Goal: Task Accomplishment & Management: Manage account settings

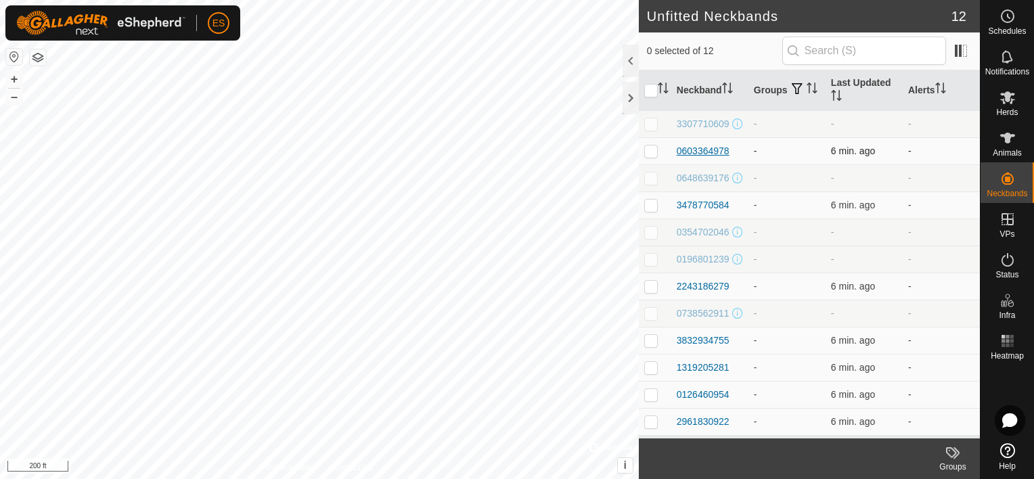
click at [714, 153] on div "0603364978" at bounding box center [703, 151] width 53 height 14
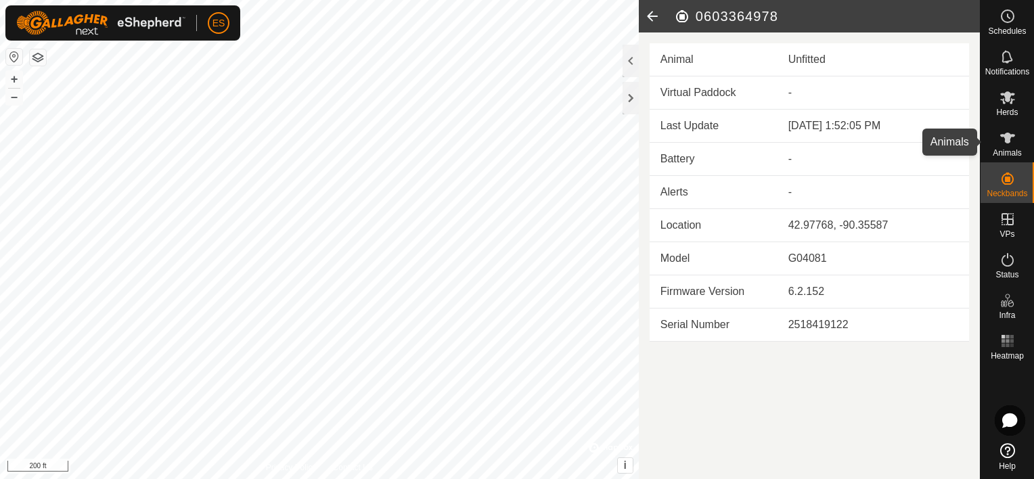
click at [1007, 146] on es-animals-svg-icon at bounding box center [1008, 138] width 24 height 22
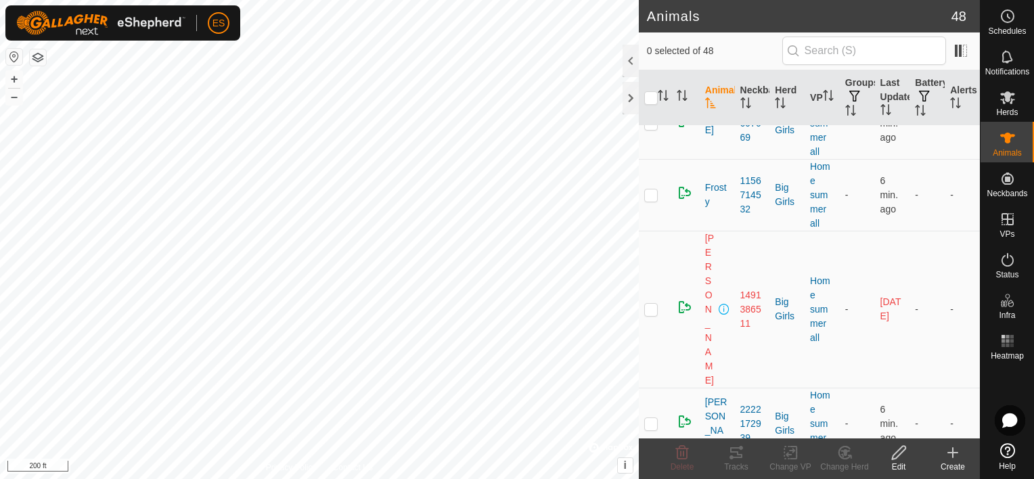
scroll to position [2488, 0]
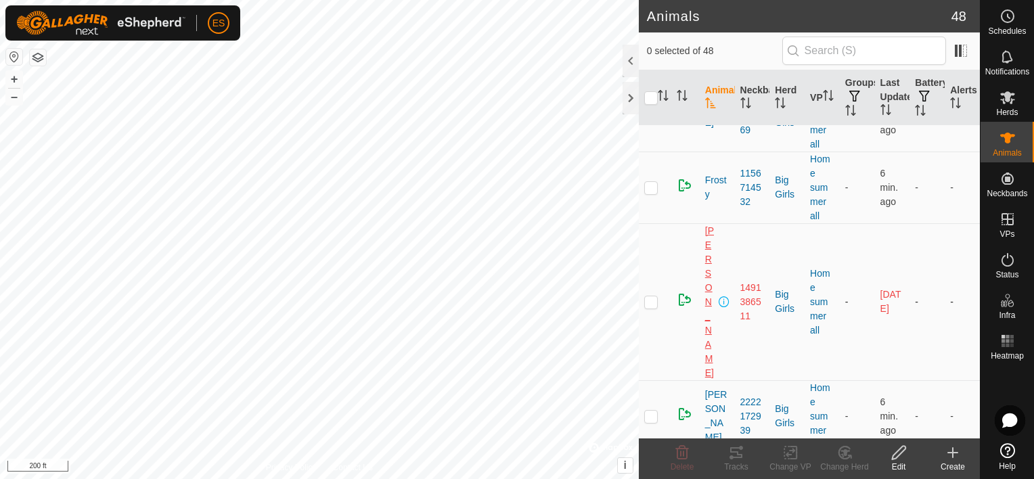
click at [709, 255] on span "[PERSON_NAME]" at bounding box center [710, 302] width 11 height 156
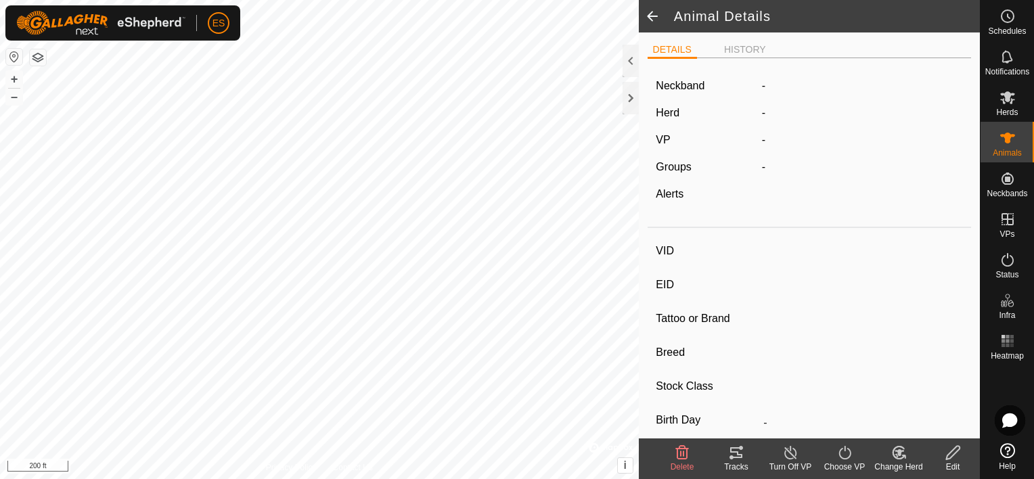
type input "[PERSON_NAME]"
type input "-"
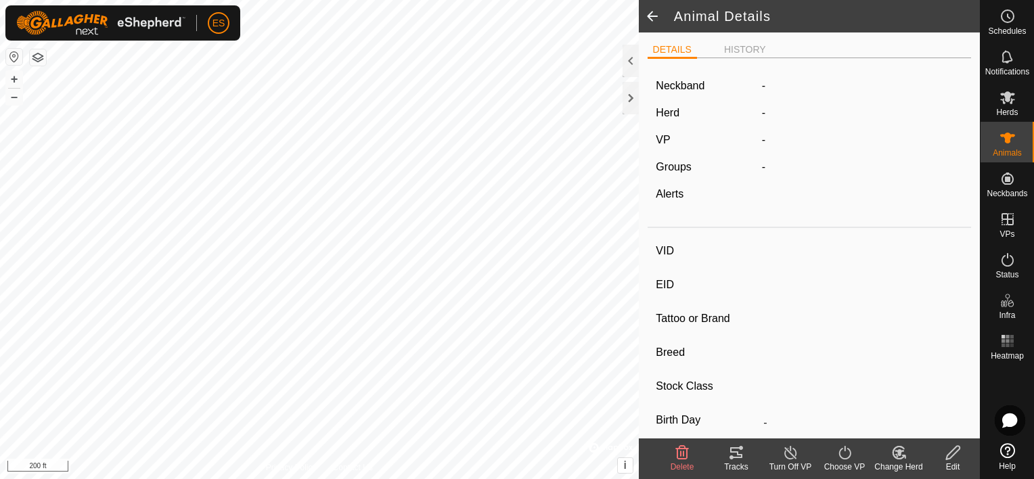
type input "0 kg"
type input "-"
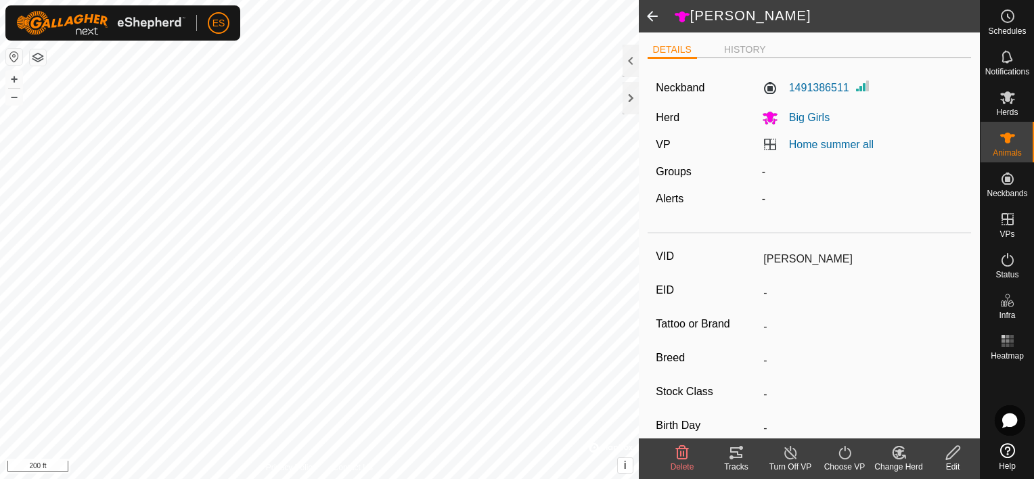
click at [949, 467] on div "Edit" at bounding box center [953, 467] width 54 height 12
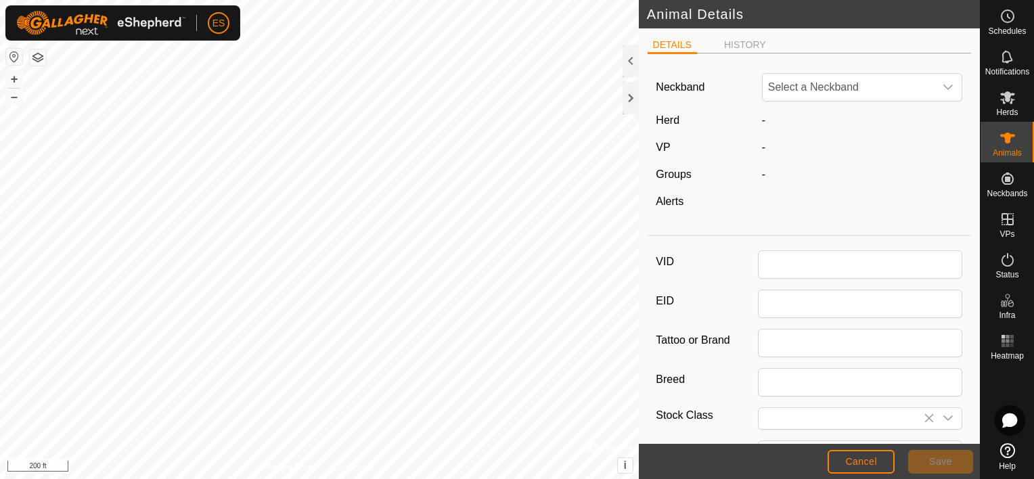
type input "[PERSON_NAME]"
type input "0"
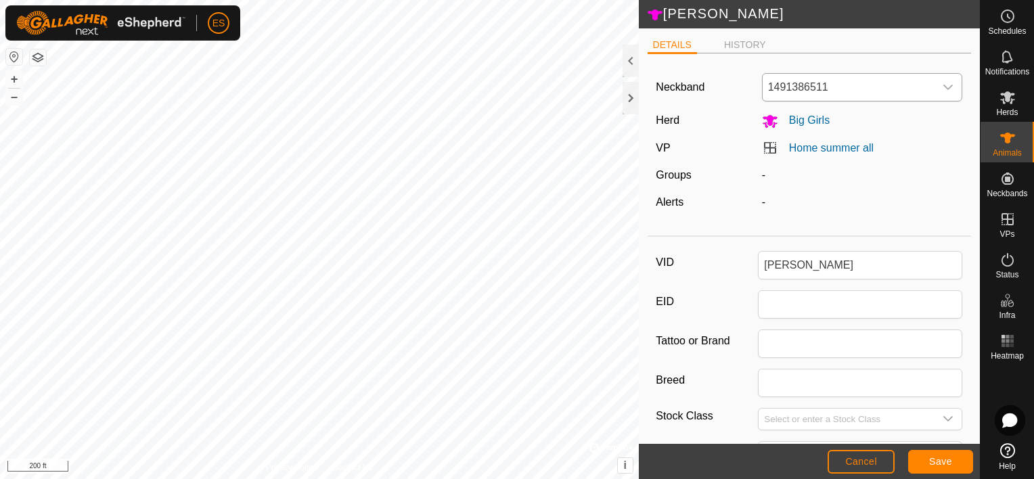
click at [943, 87] on icon "dropdown trigger" at bounding box center [948, 87] width 11 height 11
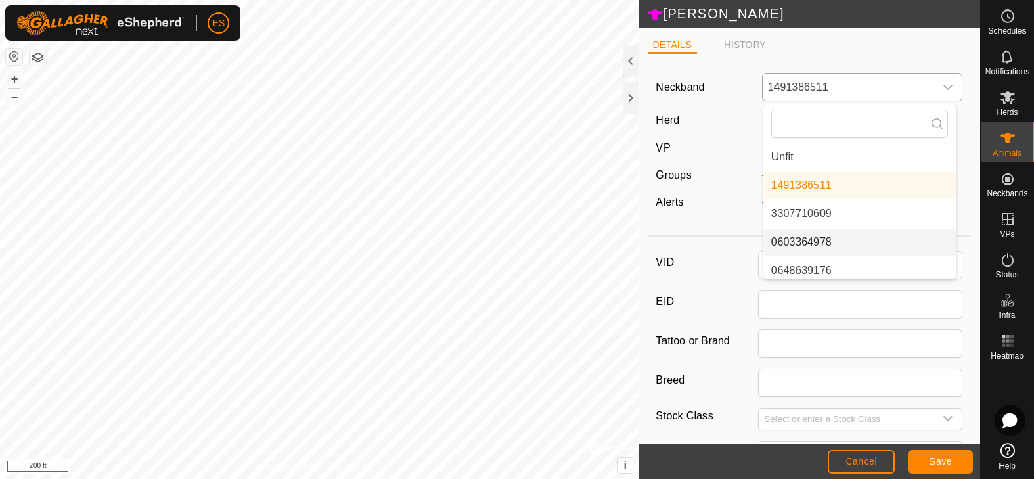
click at [840, 236] on li "0603364978" at bounding box center [860, 242] width 193 height 27
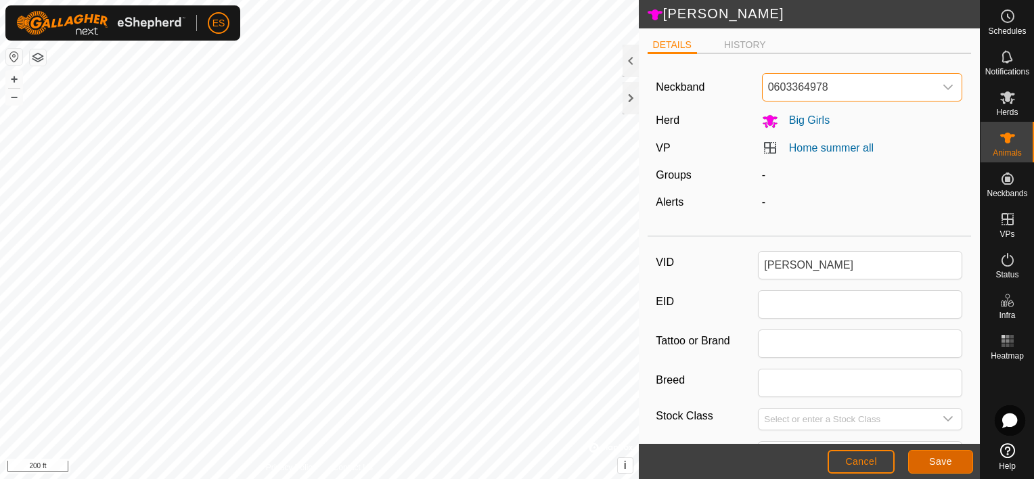
click at [934, 459] on span "Save" at bounding box center [941, 461] width 23 height 11
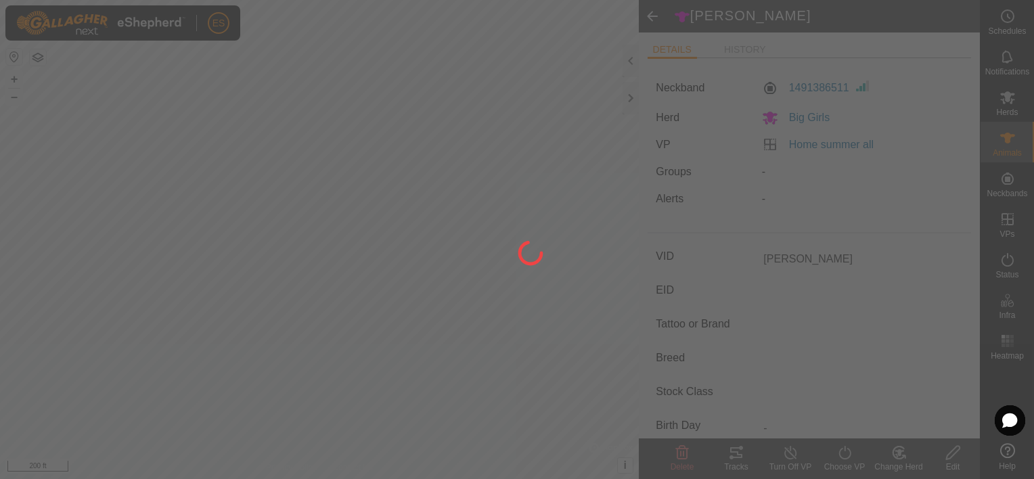
type input "-"
type input "0 kg"
type input "-"
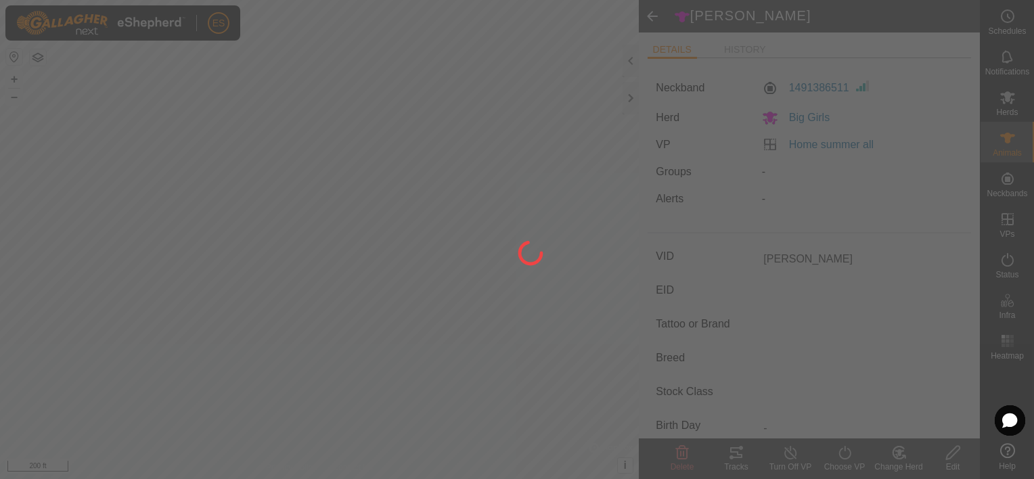
type input "-"
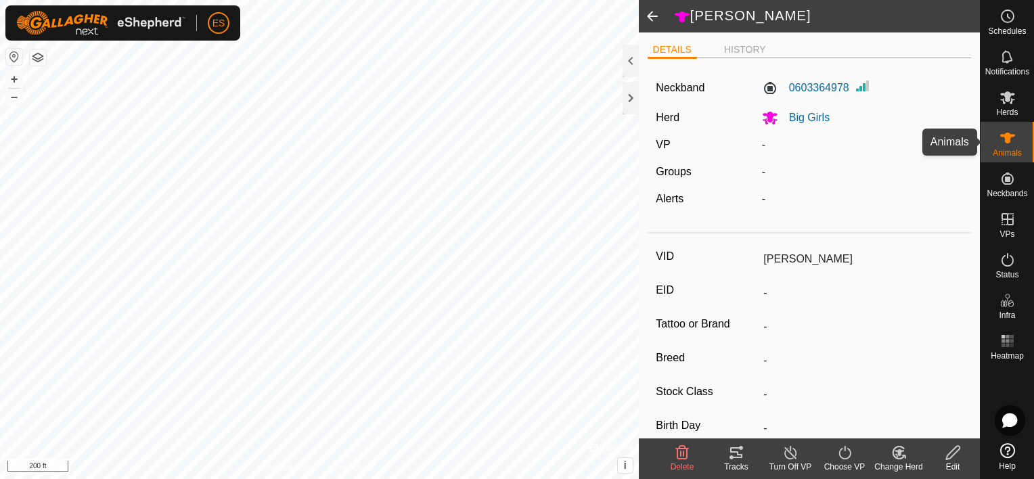
click at [1005, 149] on span "Animals" at bounding box center [1007, 153] width 29 height 8
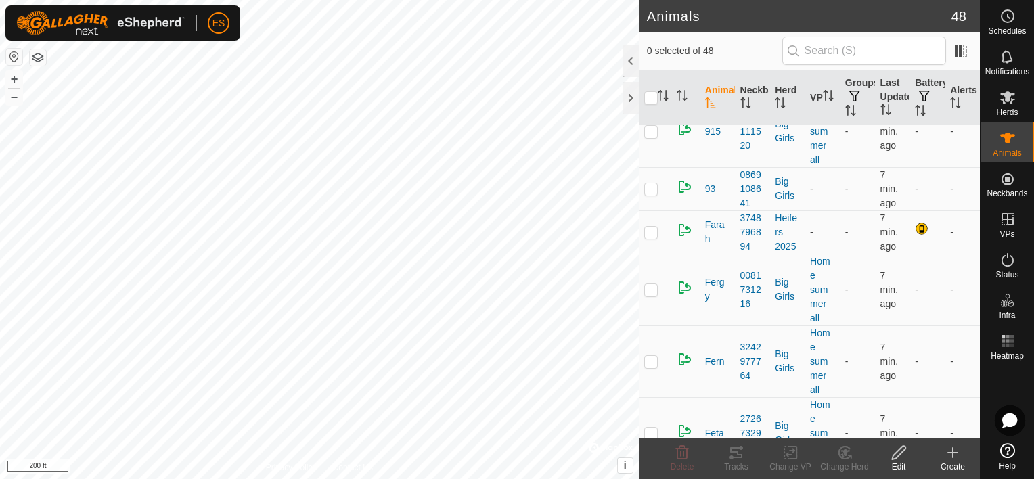
scroll to position [2031, 0]
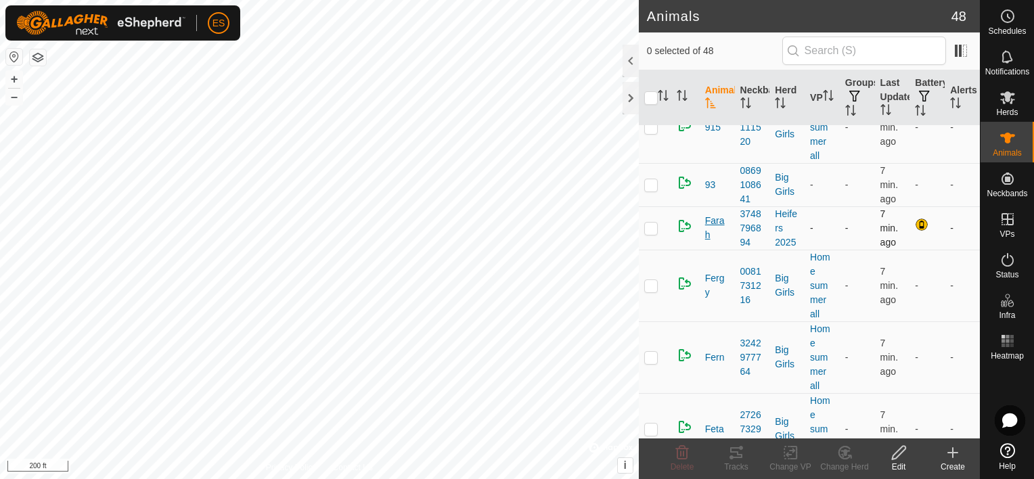
click at [712, 217] on span "Farah" at bounding box center [717, 228] width 24 height 28
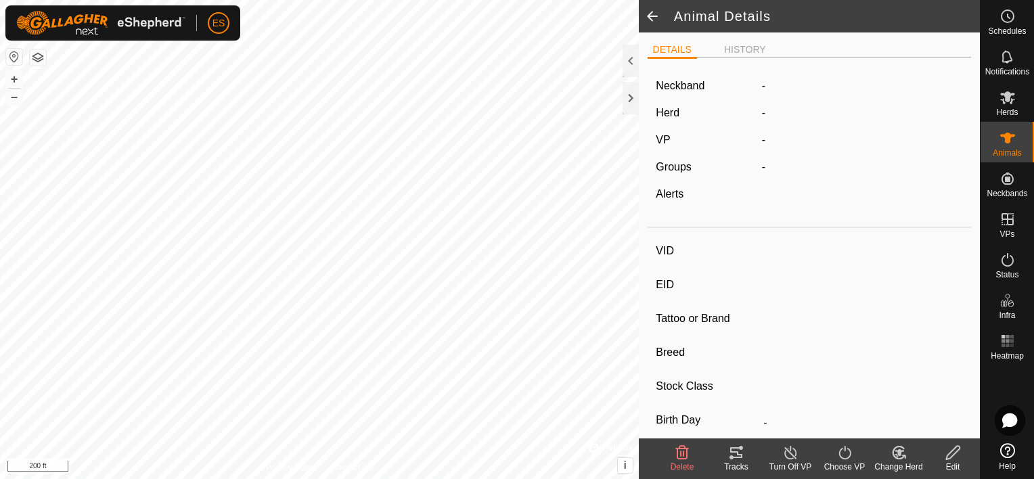
type input "Farah"
type input "-"
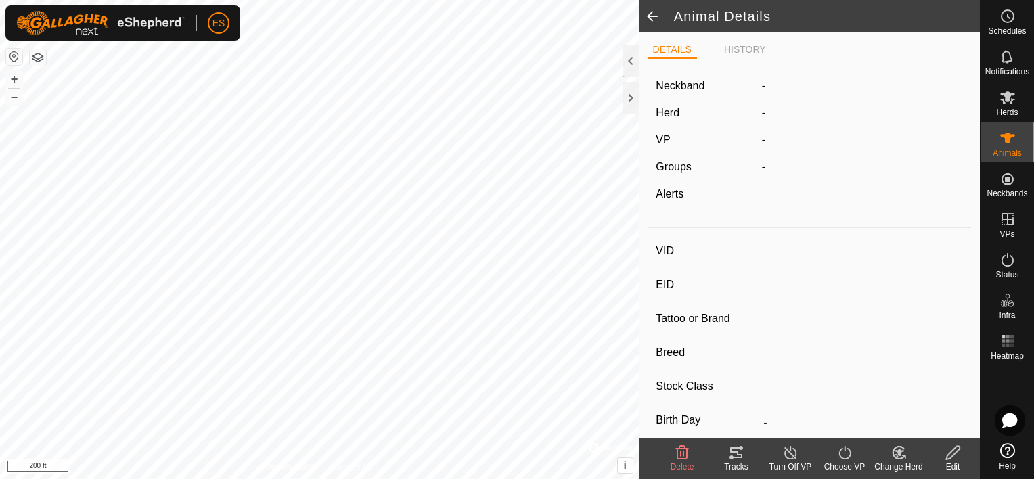
type input "0 kg"
type input "-"
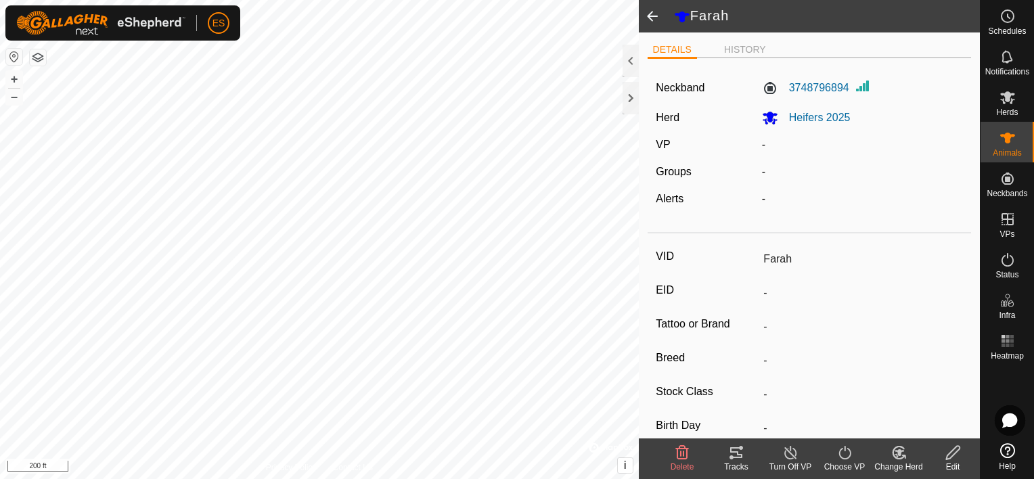
click at [956, 462] on div "Edit" at bounding box center [953, 467] width 54 height 12
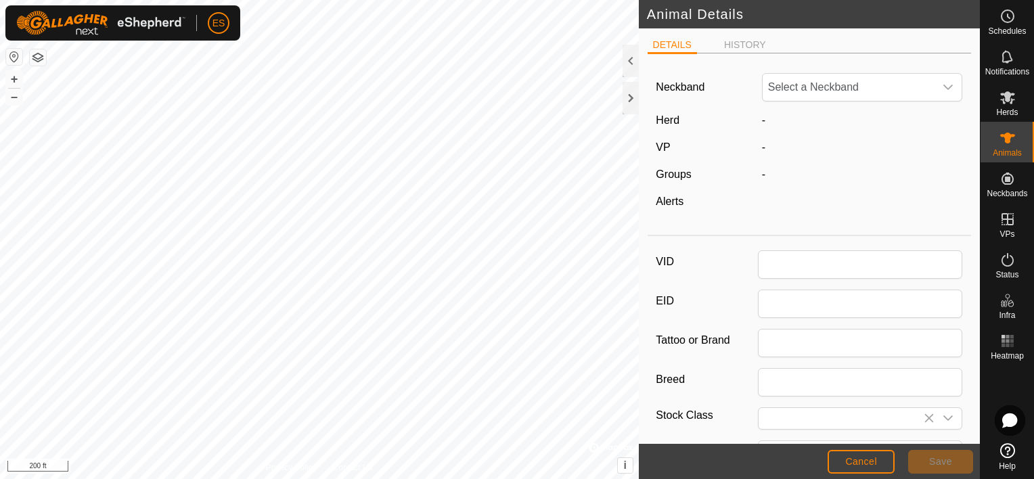
type input "Farah"
type input "0"
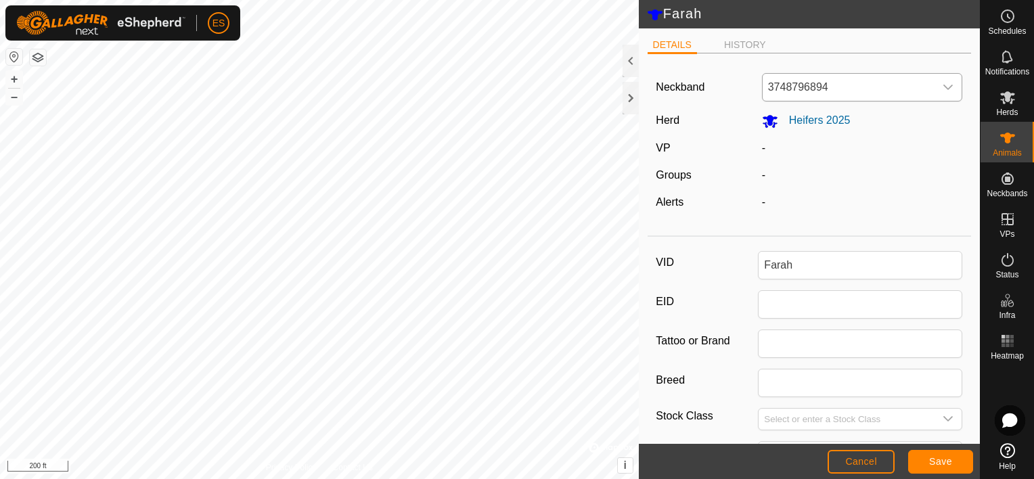
click at [944, 87] on icon "dropdown trigger" at bounding box center [948, 87] width 9 height 5
click at [827, 233] on li "3832934755" at bounding box center [860, 238] width 193 height 27
click at [946, 462] on span "Save" at bounding box center [941, 461] width 23 height 11
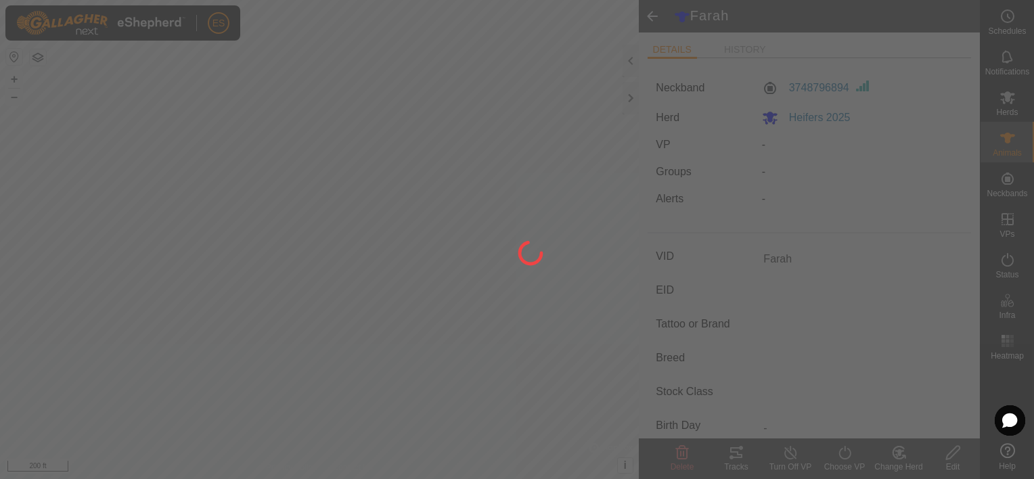
type input "-"
type input "0 kg"
type input "-"
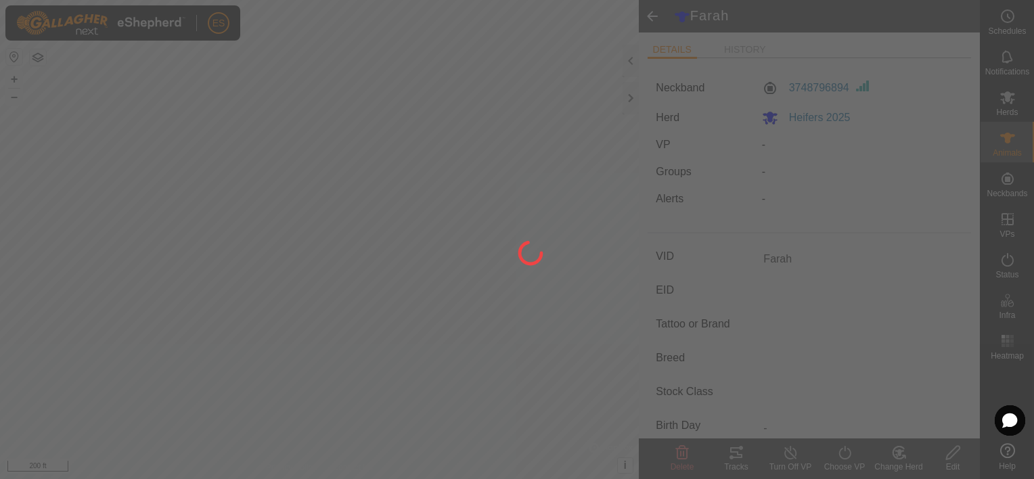
type input "-"
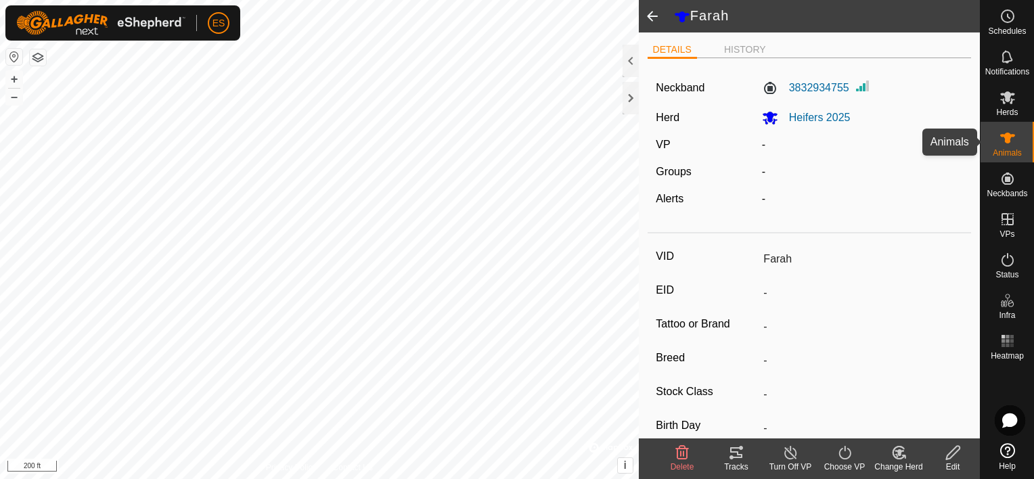
click at [1008, 140] on icon at bounding box center [1008, 138] width 15 height 11
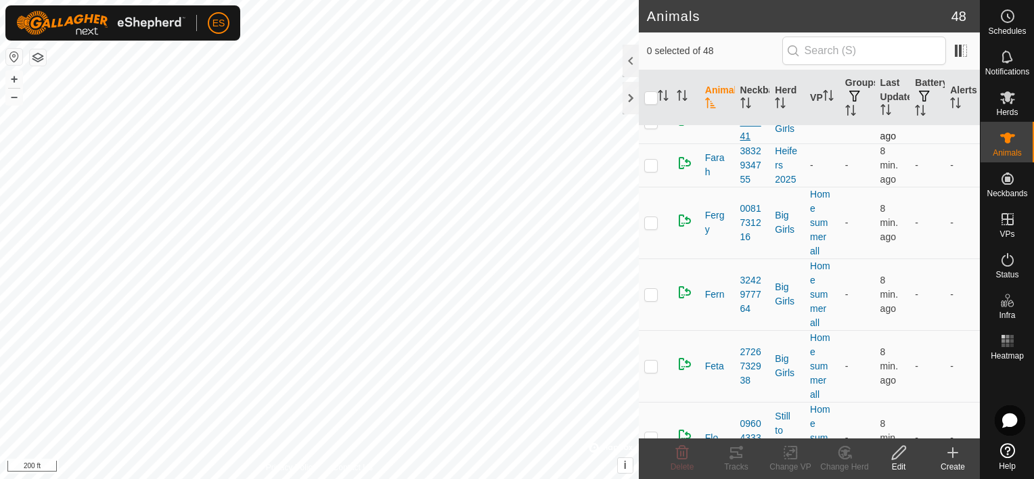
scroll to position [2031, 0]
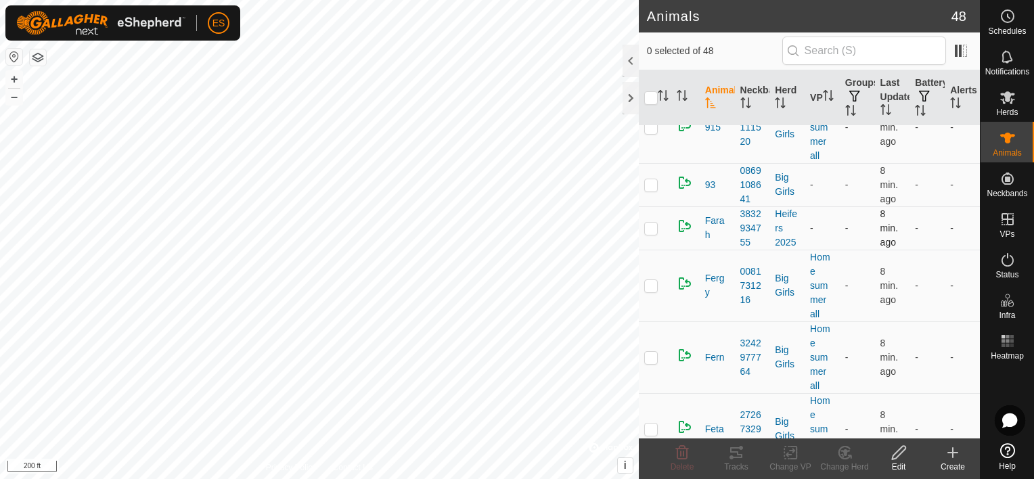
click at [652, 223] on p-checkbox at bounding box center [652, 228] width 14 height 11
checkbox input "false"
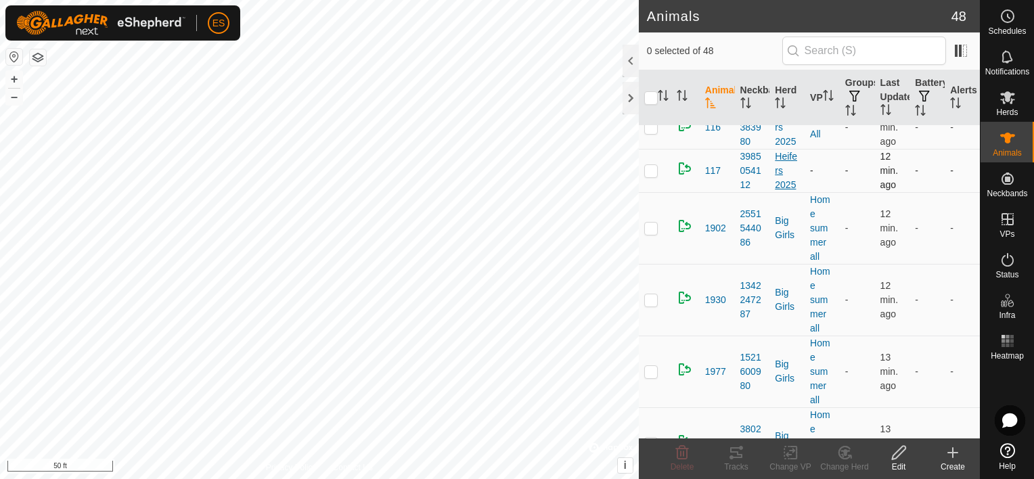
scroll to position [237, 0]
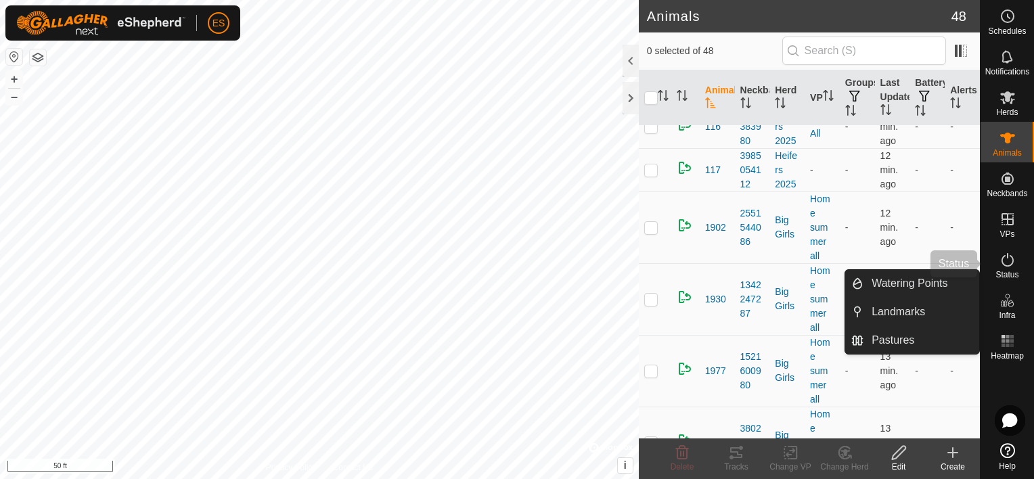
click at [1011, 265] on icon at bounding box center [1008, 260] width 12 height 14
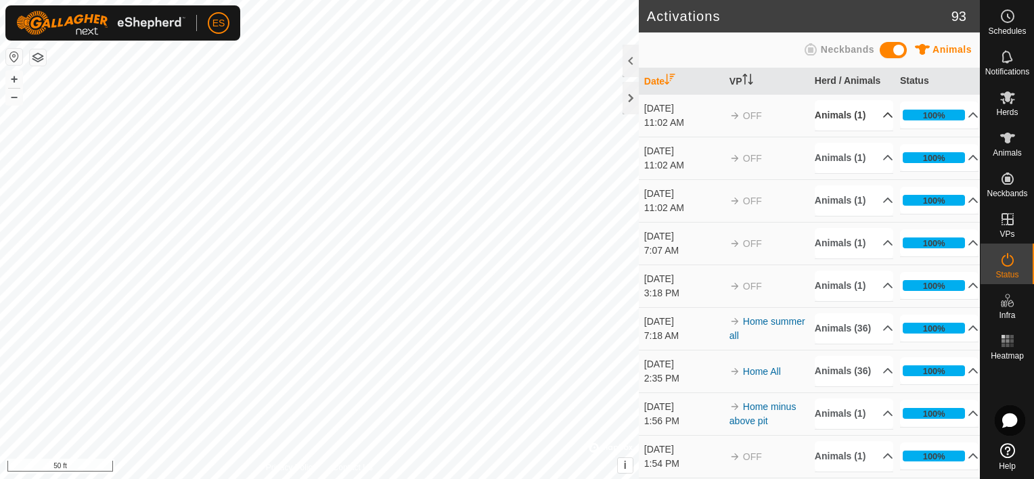
click at [873, 112] on p-accordion-header "Animals (1)" at bounding box center [854, 115] width 79 height 30
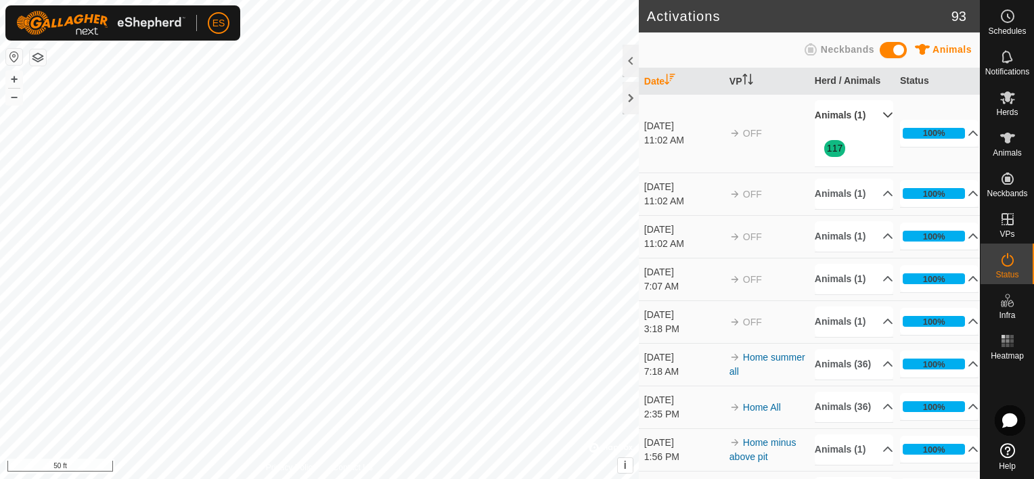
click at [872, 114] on p-accordion-header "Animals (1)" at bounding box center [854, 115] width 79 height 30
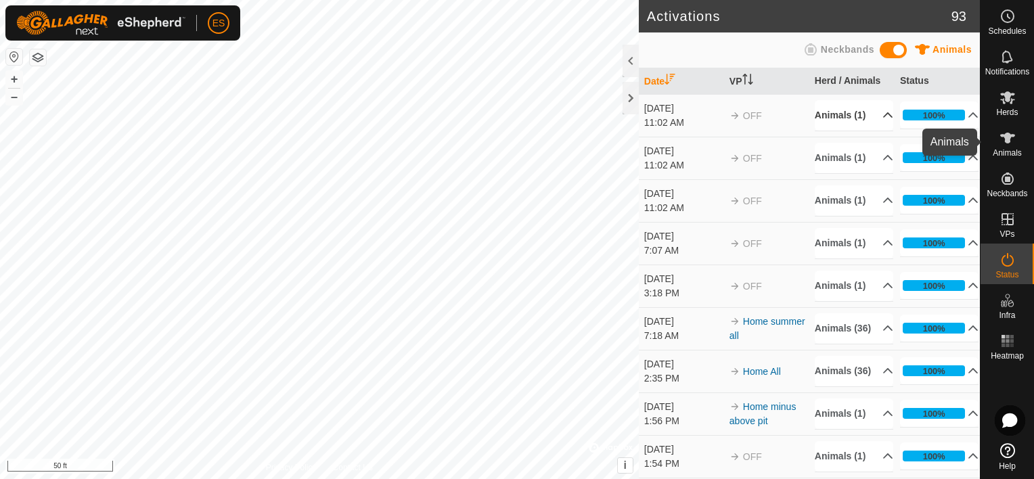
click at [1003, 143] on icon at bounding box center [1008, 138] width 16 height 16
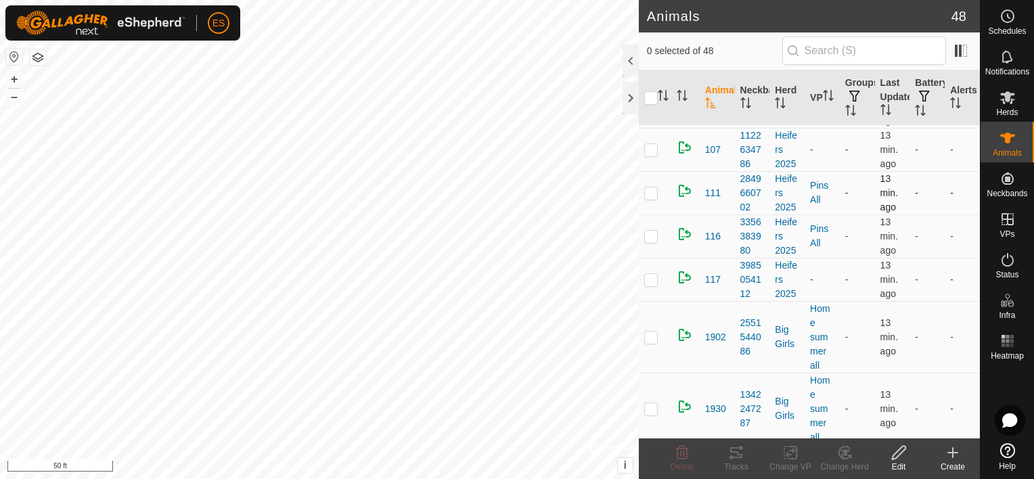
scroll to position [186, 0]
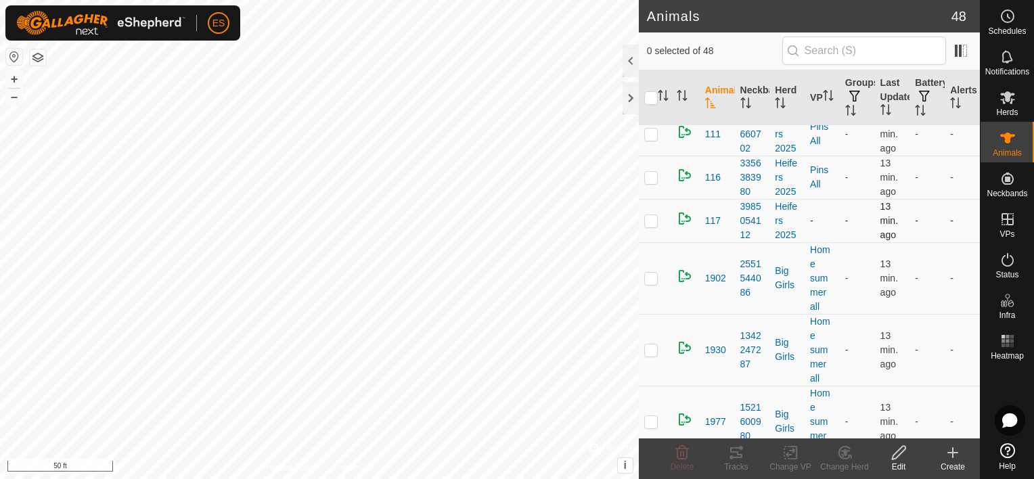
click at [649, 217] on p-checkbox at bounding box center [652, 220] width 14 height 11
checkbox input "true"
click at [653, 175] on p-checkbox at bounding box center [652, 177] width 14 height 11
checkbox input "true"
click at [652, 221] on p-checkbox at bounding box center [652, 220] width 14 height 11
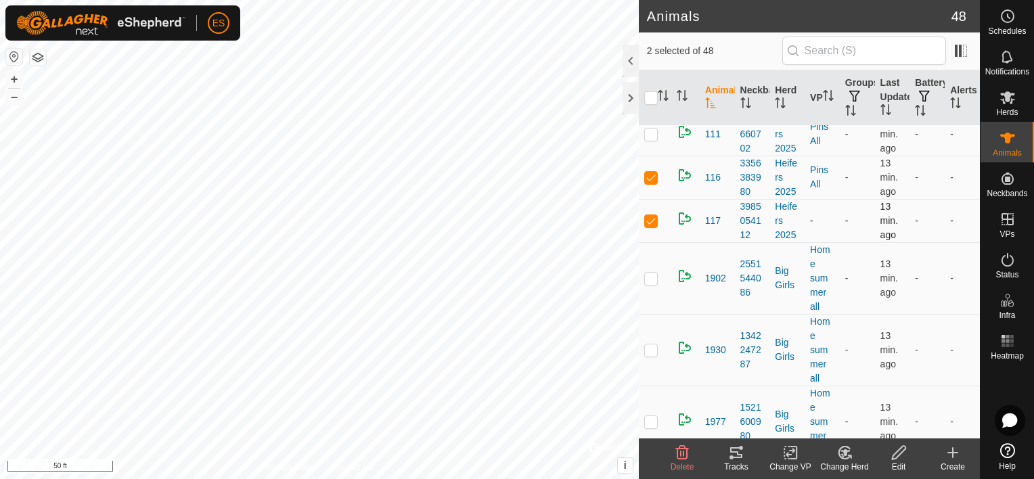
checkbox input "false"
click at [653, 179] on p-checkbox at bounding box center [652, 177] width 14 height 11
checkbox input "false"
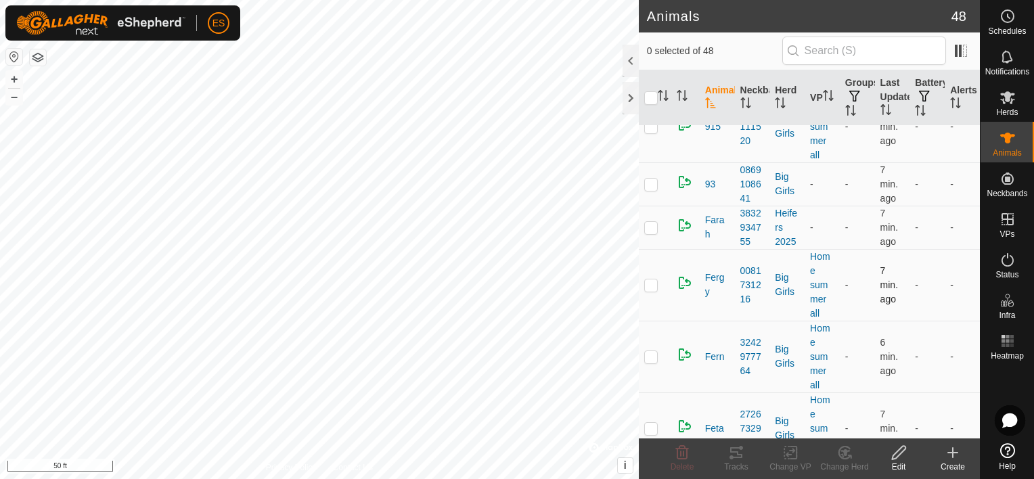
scroll to position [2031, 0]
click at [1008, 106] on es-mob-svg-icon at bounding box center [1008, 98] width 24 height 22
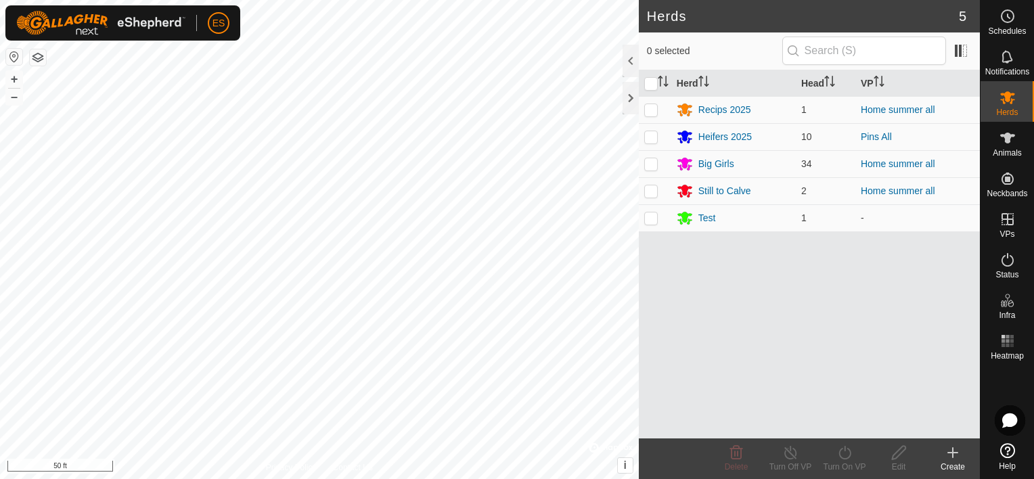
click at [954, 455] on icon at bounding box center [953, 453] width 16 height 16
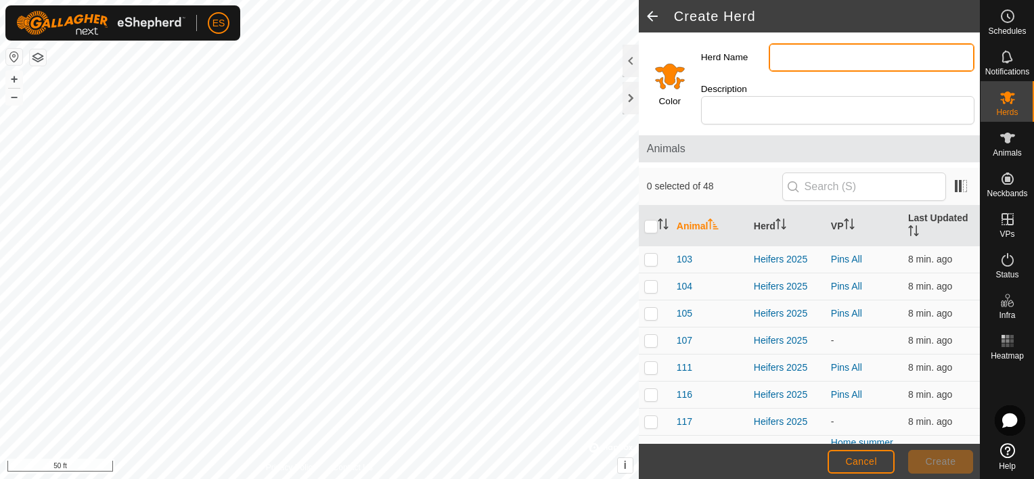
click at [792, 56] on input "Herd Name" at bounding box center [872, 57] width 206 height 28
type input "Montfort"
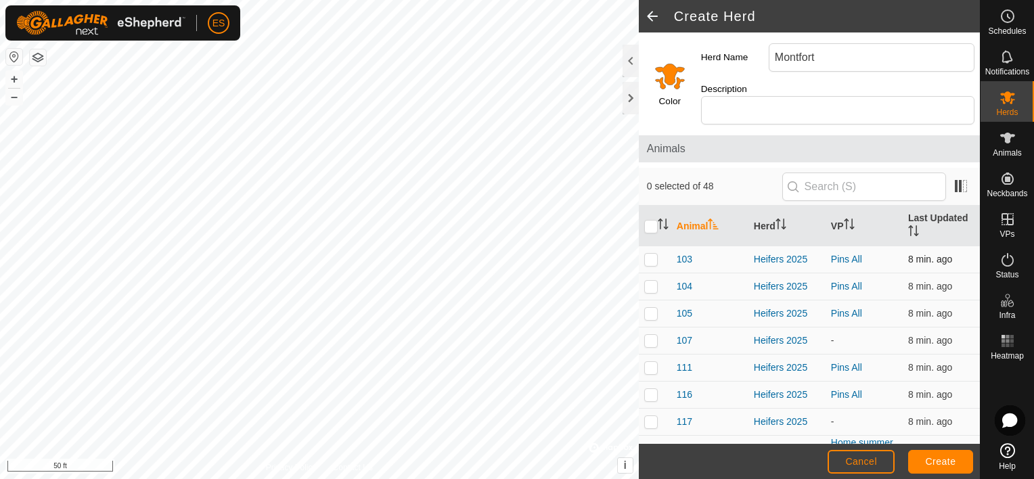
click at [651, 254] on p-checkbox at bounding box center [652, 259] width 14 height 11
checkbox input "true"
click at [651, 281] on p-checkbox at bounding box center [652, 286] width 14 height 11
checkbox input "true"
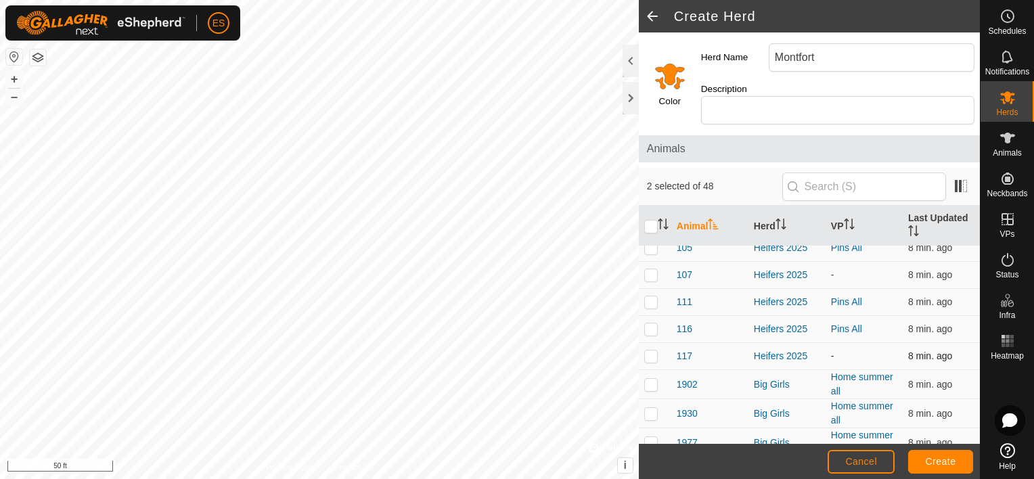
scroll to position [68, 0]
click at [652, 349] on p-checkbox at bounding box center [652, 354] width 14 height 11
checkbox input "true"
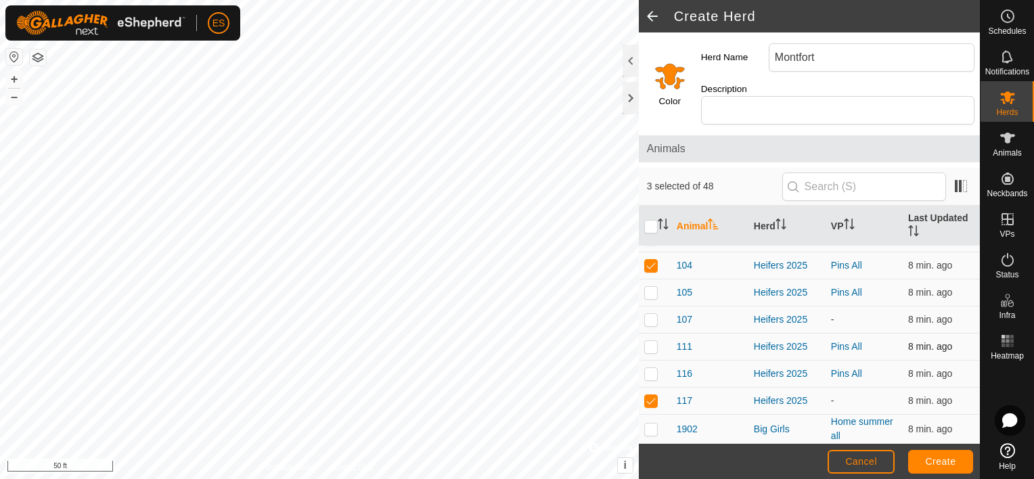
scroll to position [16, 0]
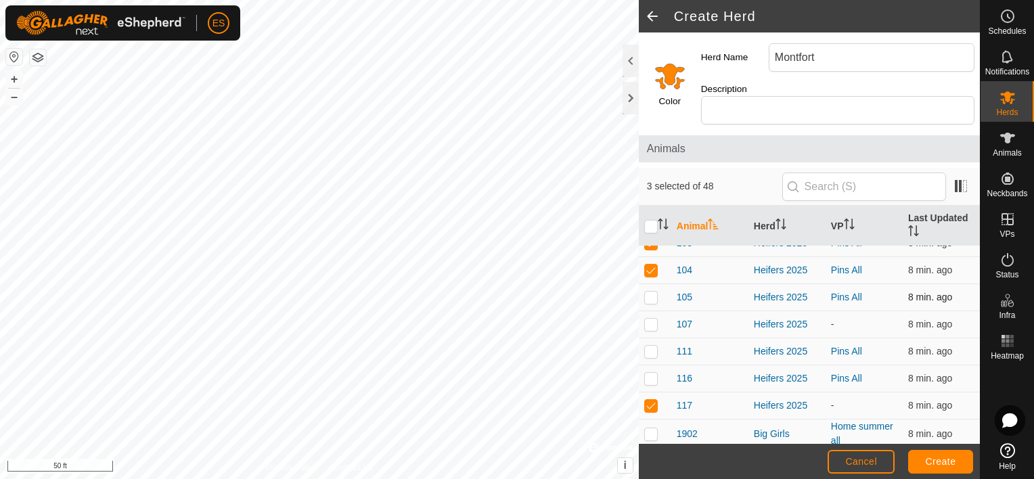
click at [650, 292] on p-checkbox at bounding box center [652, 297] width 14 height 11
checkbox input "true"
click at [650, 319] on p-checkbox at bounding box center [652, 324] width 14 height 11
checkbox input "true"
click at [655, 346] on p-checkbox at bounding box center [652, 351] width 14 height 11
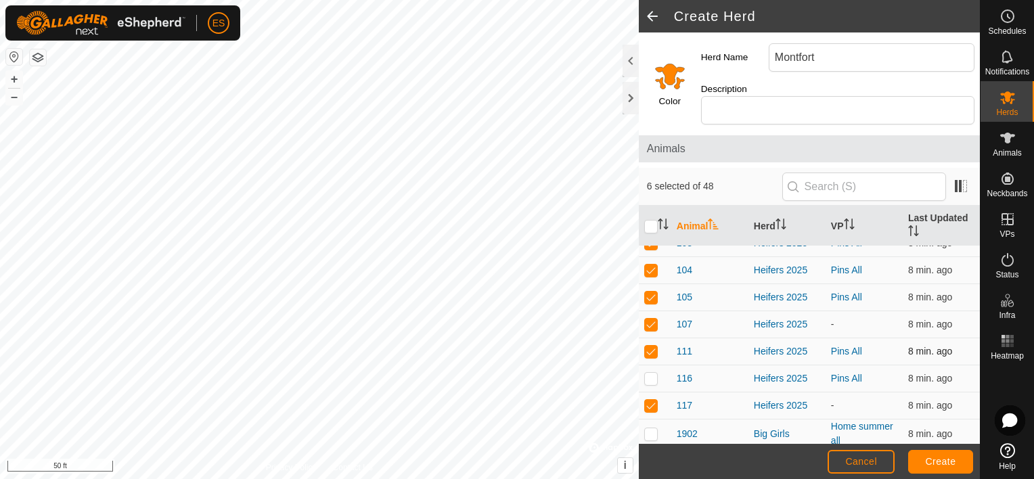
checkbox input "true"
click at [656, 373] on p-checkbox at bounding box center [652, 378] width 14 height 11
checkbox input "true"
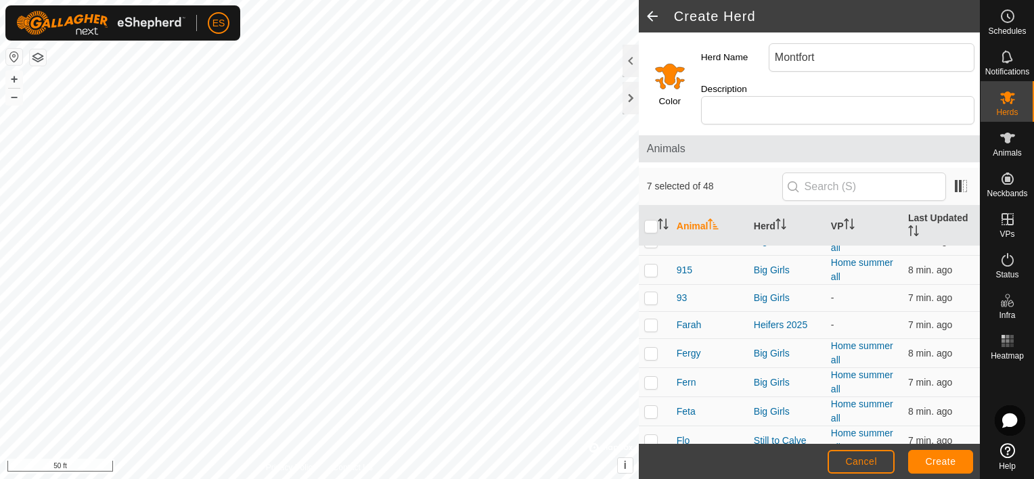
scroll to position [880, 0]
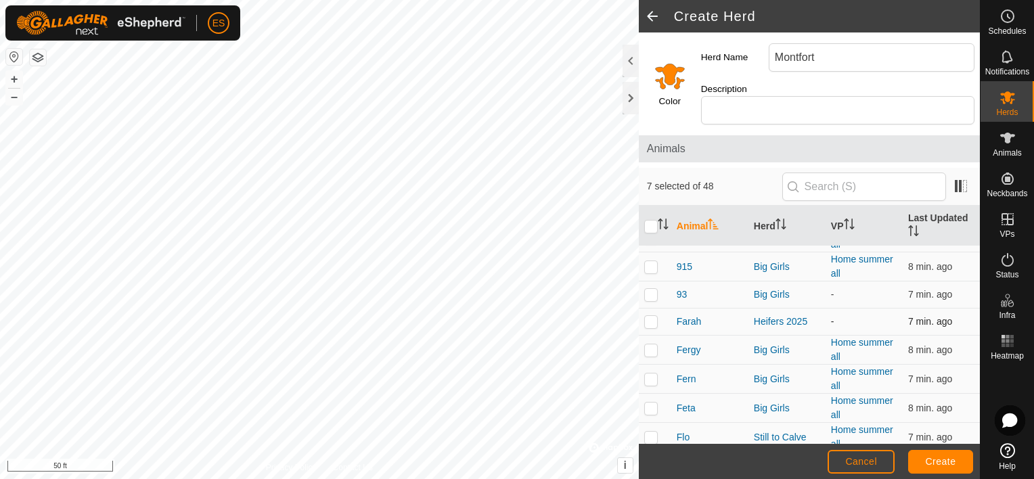
click at [651, 316] on p-checkbox at bounding box center [652, 321] width 14 height 11
checkbox input "true"
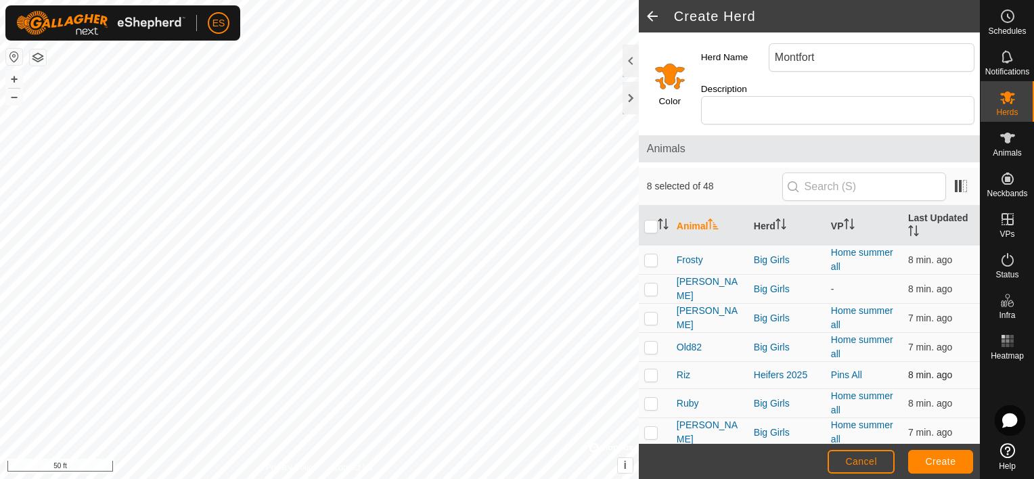
scroll to position [1117, 0]
click at [653, 368] on p-checkbox at bounding box center [652, 373] width 14 height 11
checkbox input "true"
click at [940, 462] on span "Create" at bounding box center [941, 461] width 30 height 11
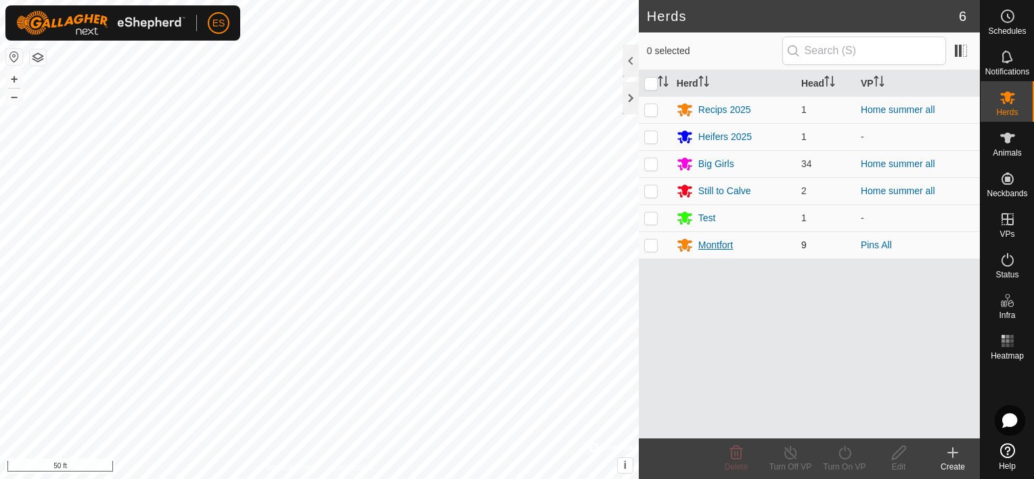
click at [720, 244] on div "Montfort" at bounding box center [716, 245] width 35 height 14
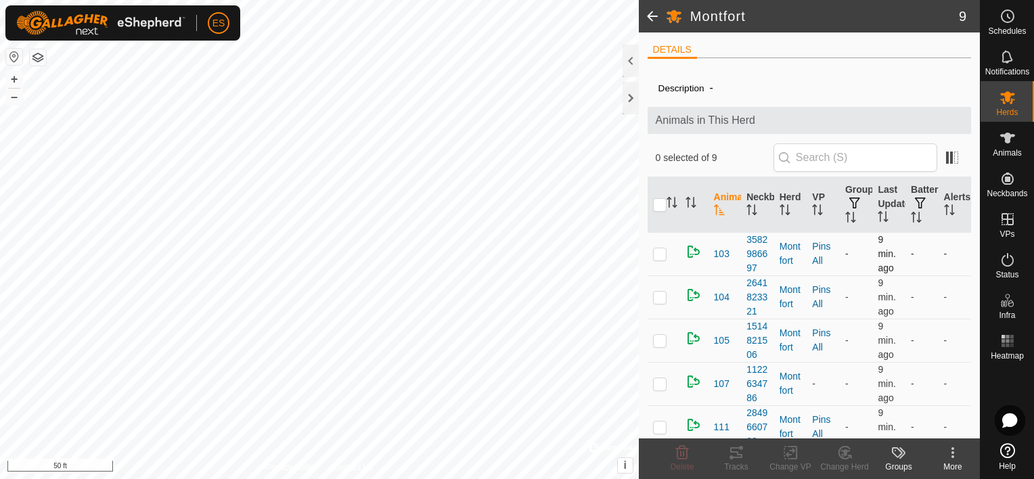
click at [653, 258] on p-checkbox at bounding box center [660, 253] width 14 height 11
checkbox input "true"
click at [658, 319] on td at bounding box center [664, 297] width 32 height 43
checkbox input "true"
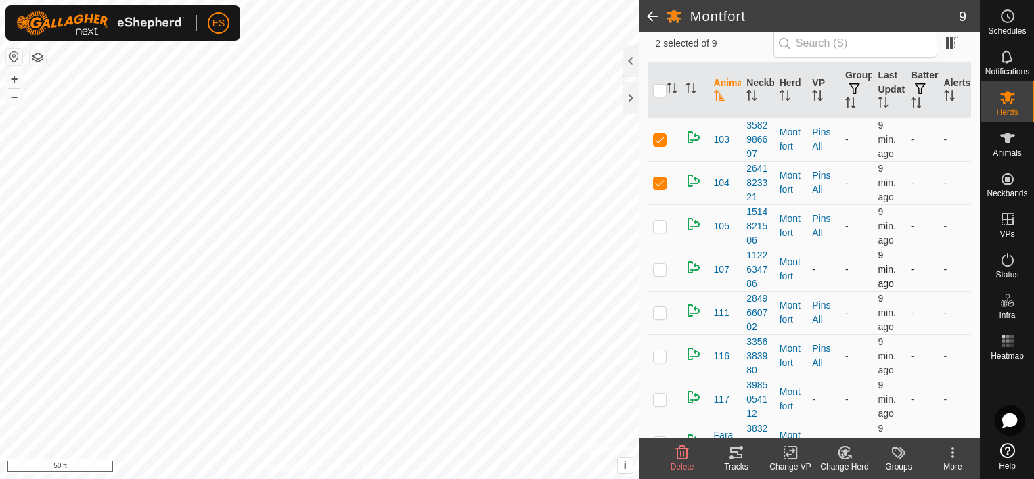
scroll to position [118, 0]
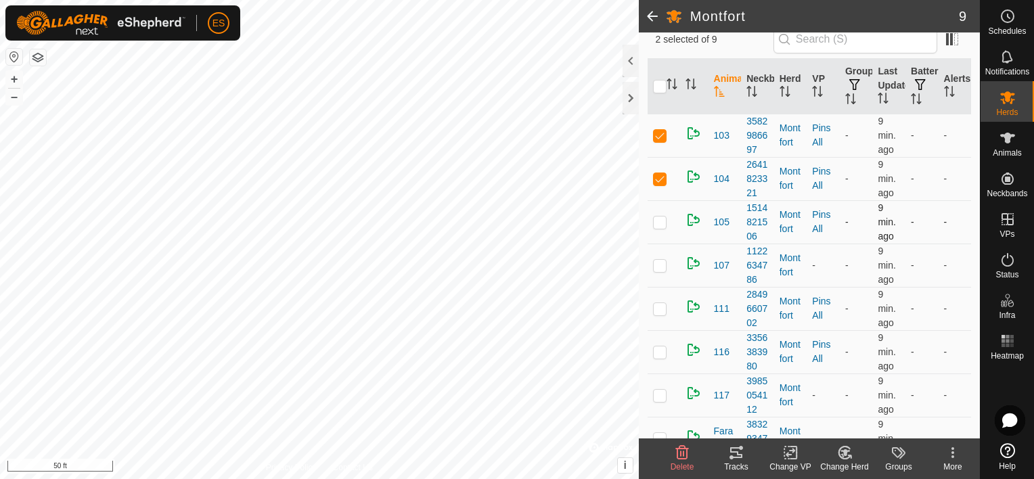
click at [661, 227] on p-checkbox at bounding box center [660, 222] width 14 height 11
checkbox input "true"
click at [661, 271] on p-checkbox at bounding box center [660, 265] width 14 height 11
checkbox input "true"
click at [660, 314] on p-checkbox at bounding box center [660, 308] width 14 height 11
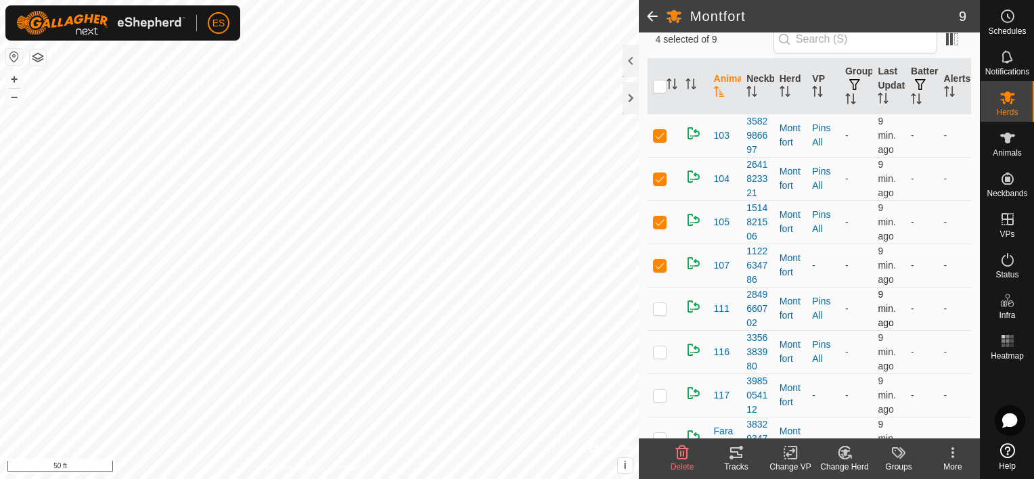
checkbox input "true"
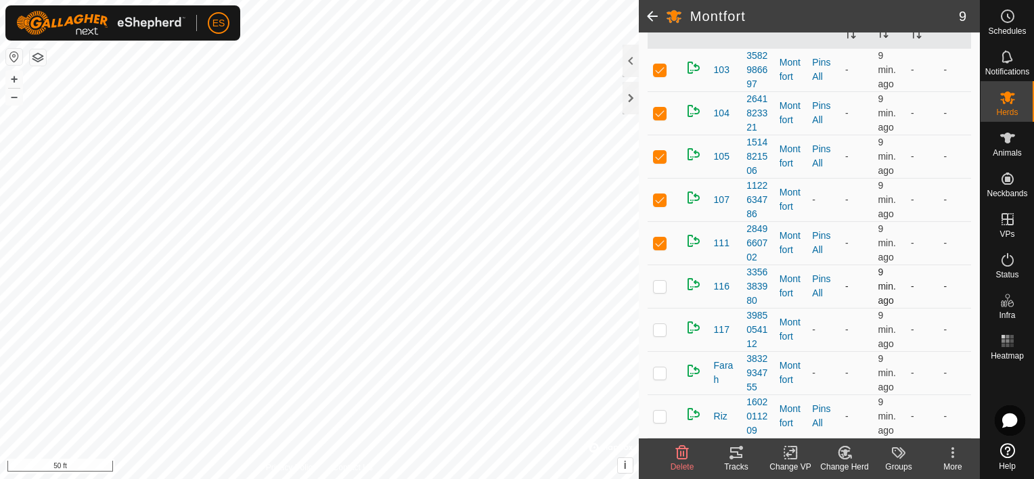
scroll to position [254, 0]
click at [658, 292] on p-checkbox at bounding box center [660, 286] width 14 height 11
checkbox input "true"
click at [658, 351] on td at bounding box center [664, 329] width 32 height 43
checkbox input "true"
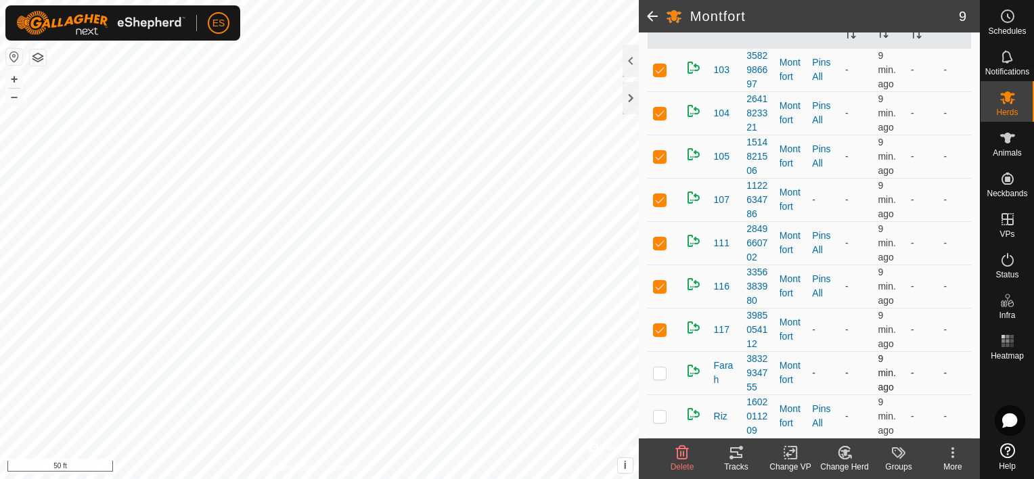
click at [659, 378] on p-checkbox at bounding box center [660, 373] width 14 height 11
checkbox input "true"
click at [660, 411] on p-checkbox at bounding box center [660, 416] width 14 height 11
checkbox input "true"
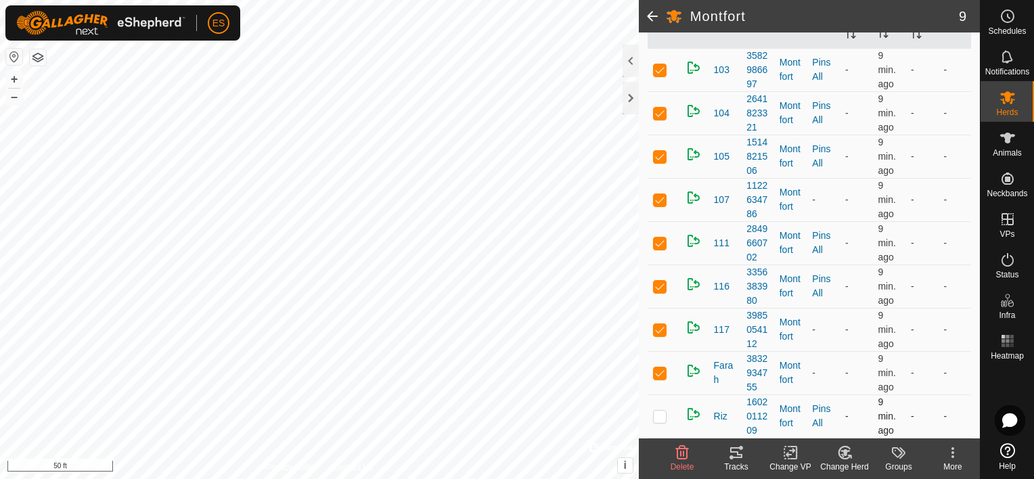
checkbox input "true"
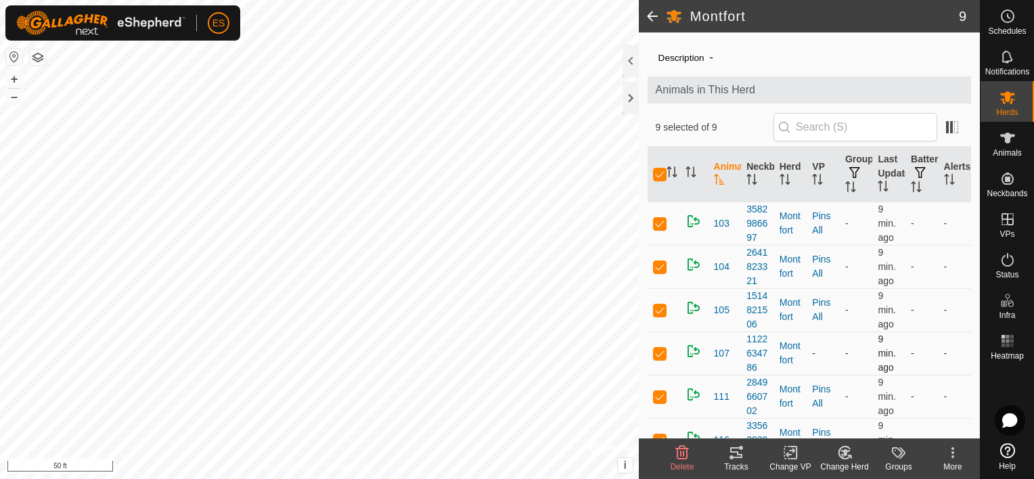
scroll to position [34, 0]
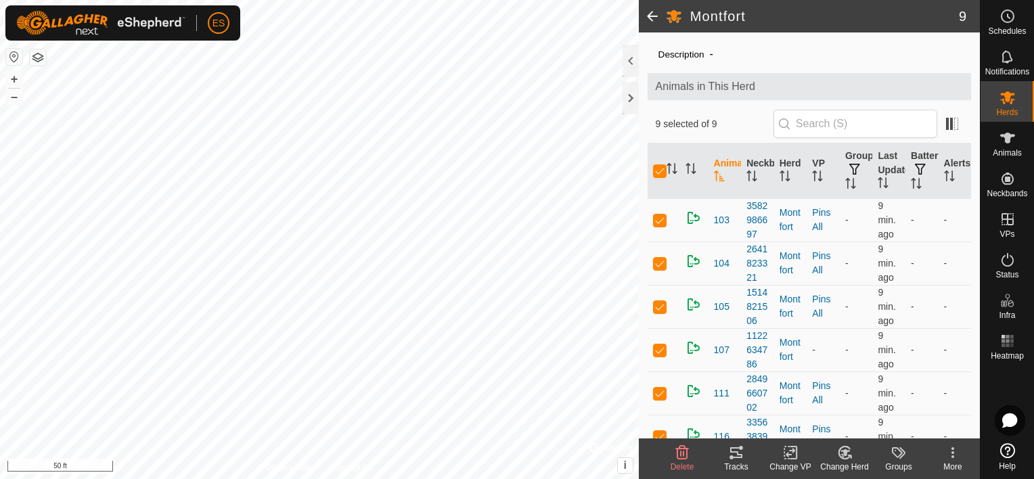
click at [789, 460] on icon at bounding box center [791, 453] width 17 height 16
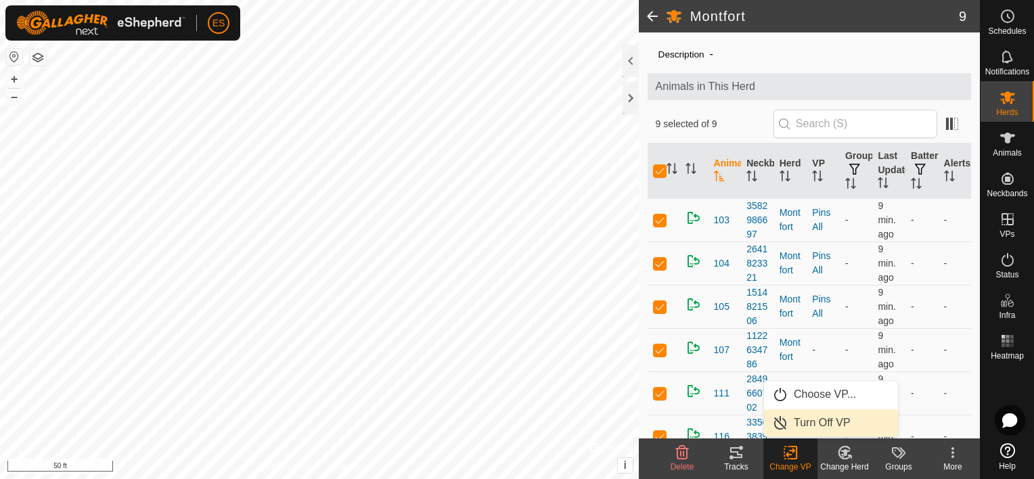
click at [811, 422] on link "Turn Off VP" at bounding box center [831, 423] width 134 height 27
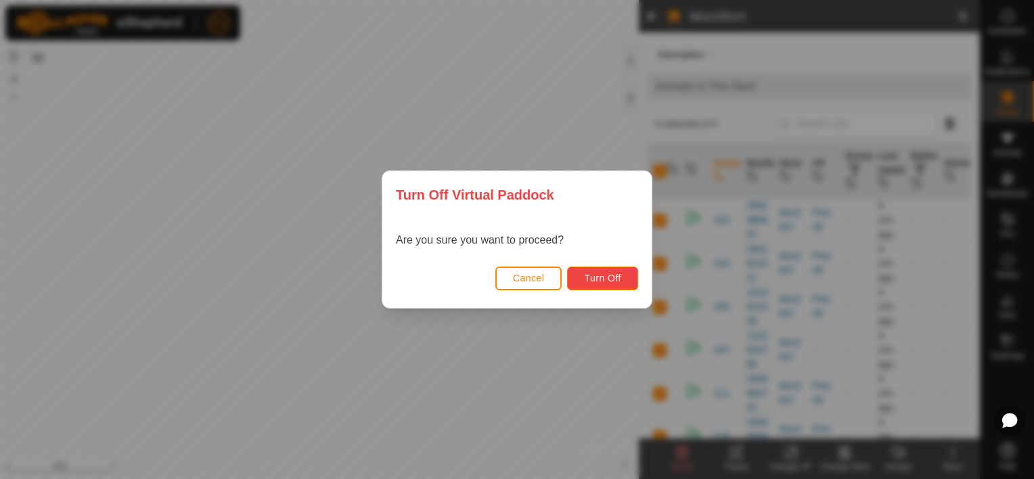
click at [593, 279] on span "Turn Off" at bounding box center [602, 278] width 37 height 11
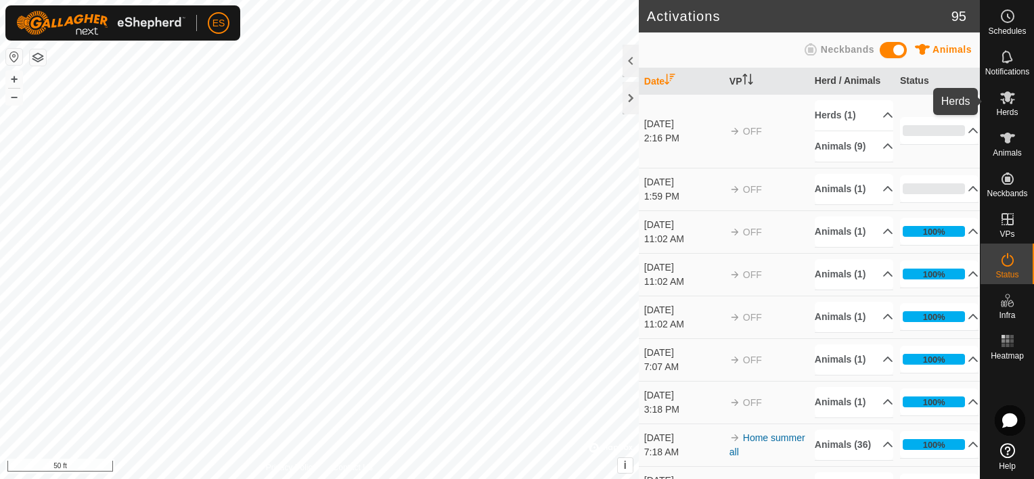
click at [1011, 99] on icon at bounding box center [1008, 97] width 15 height 13
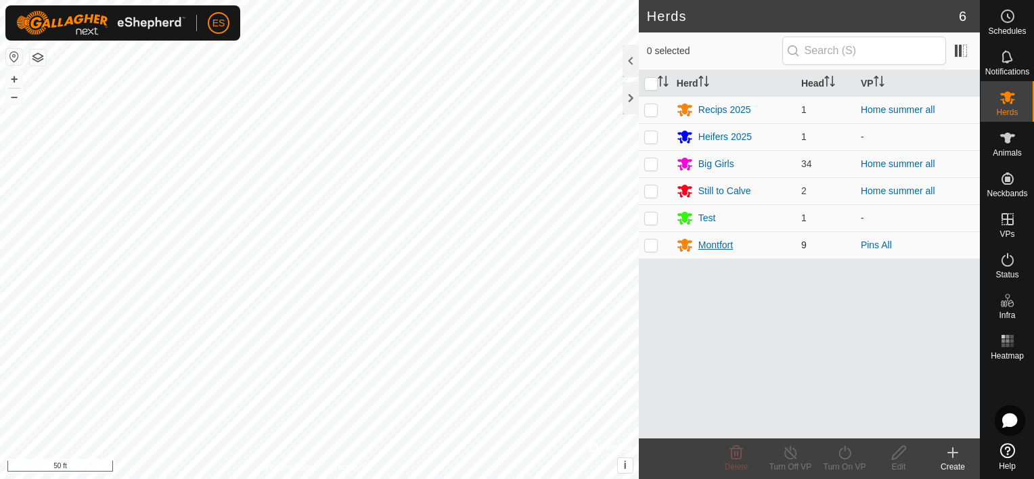
click at [712, 248] on div "Montfort" at bounding box center [716, 245] width 35 height 14
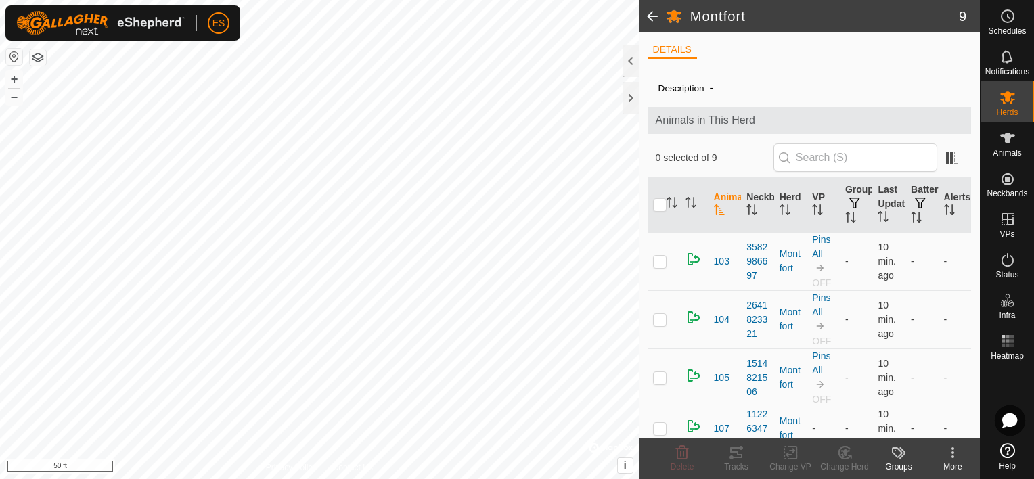
click at [646, 19] on span at bounding box center [652, 16] width 27 height 32
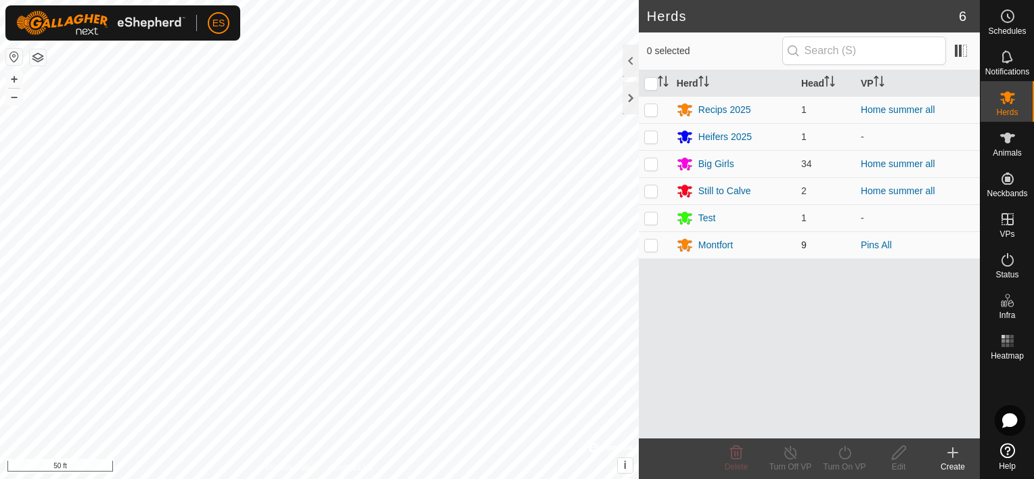
click at [649, 240] on p-checkbox at bounding box center [652, 245] width 14 height 11
checkbox input "true"
click at [899, 455] on icon at bounding box center [899, 453] width 14 height 14
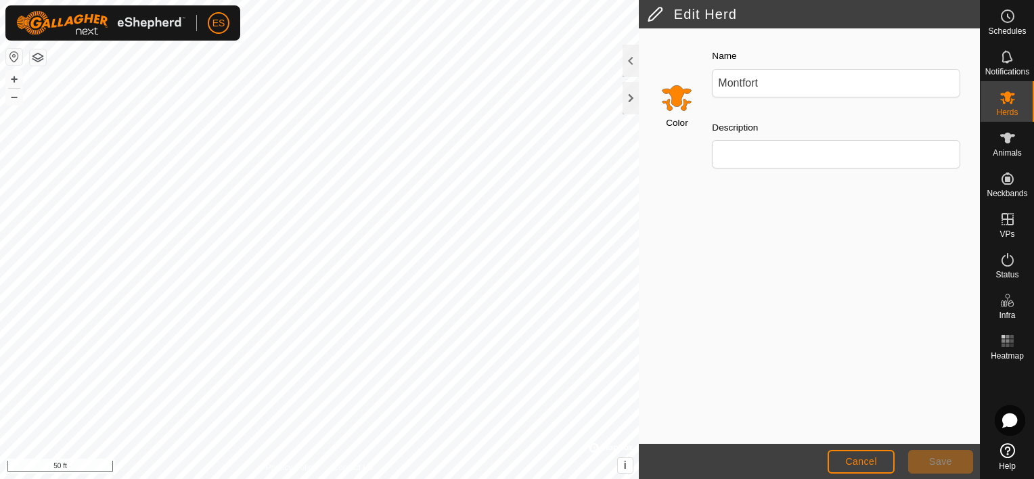
click at [674, 95] on input "Select a color" at bounding box center [677, 97] width 32 height 32
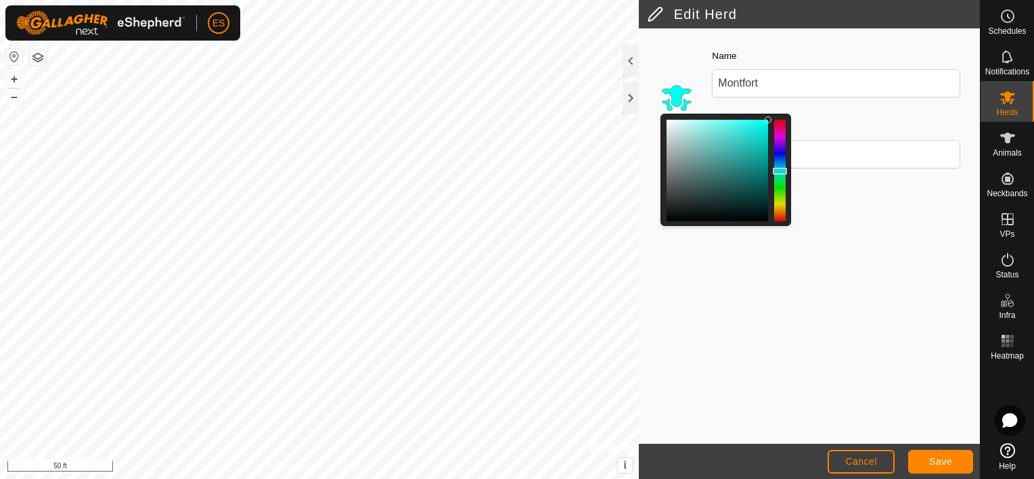
drag, startPoint x: 783, startPoint y: 211, endPoint x: 788, endPoint y: 170, distance: 41.0
click at [788, 170] on div at bounding box center [726, 170] width 131 height 112
click at [941, 460] on span "Save" at bounding box center [941, 461] width 23 height 11
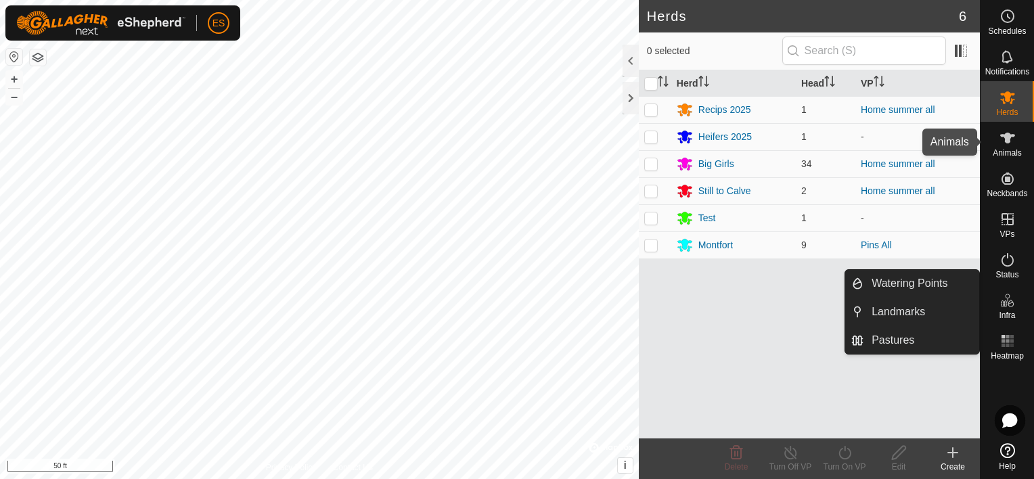
click at [1008, 152] on span "Animals" at bounding box center [1007, 153] width 29 height 8
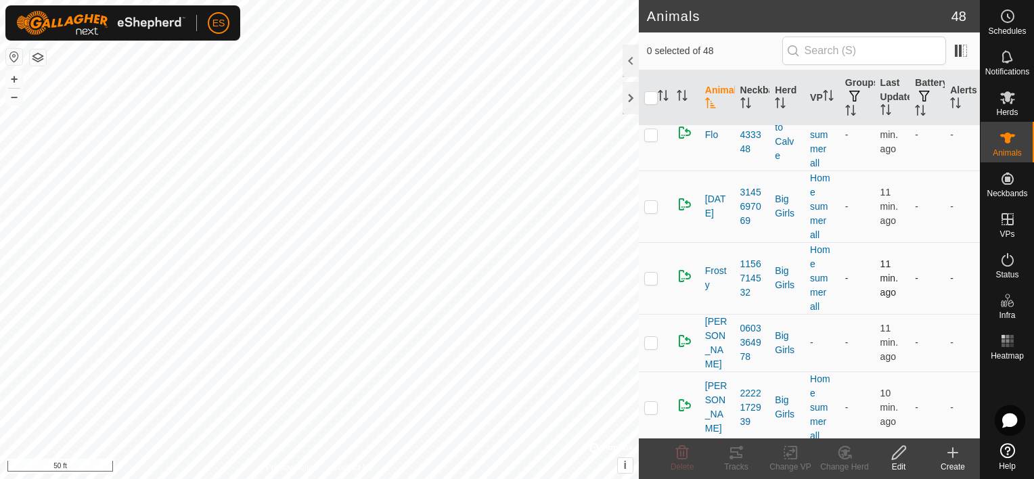
scroll to position [2471, 0]
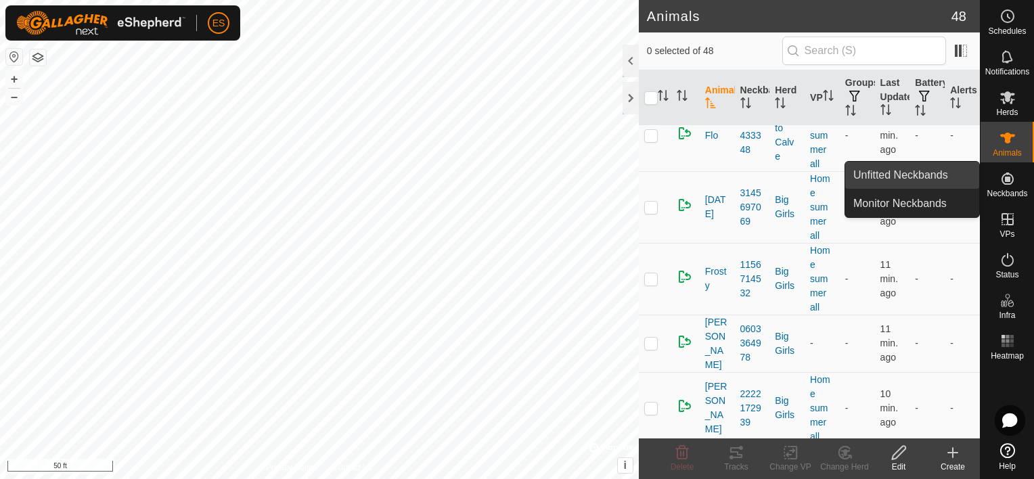
click at [937, 179] on link "Unfitted Neckbands" at bounding box center [913, 175] width 134 height 27
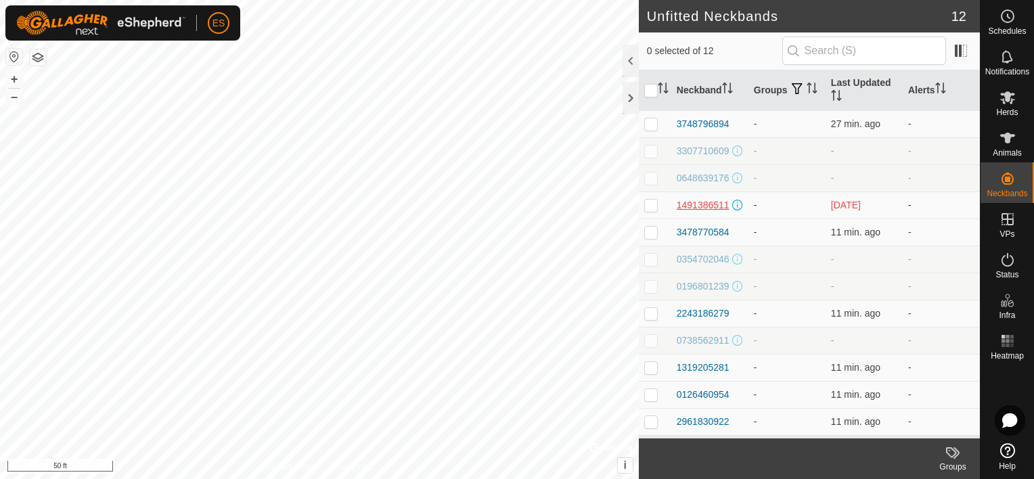
click at [697, 201] on div "1491386511" at bounding box center [703, 205] width 53 height 14
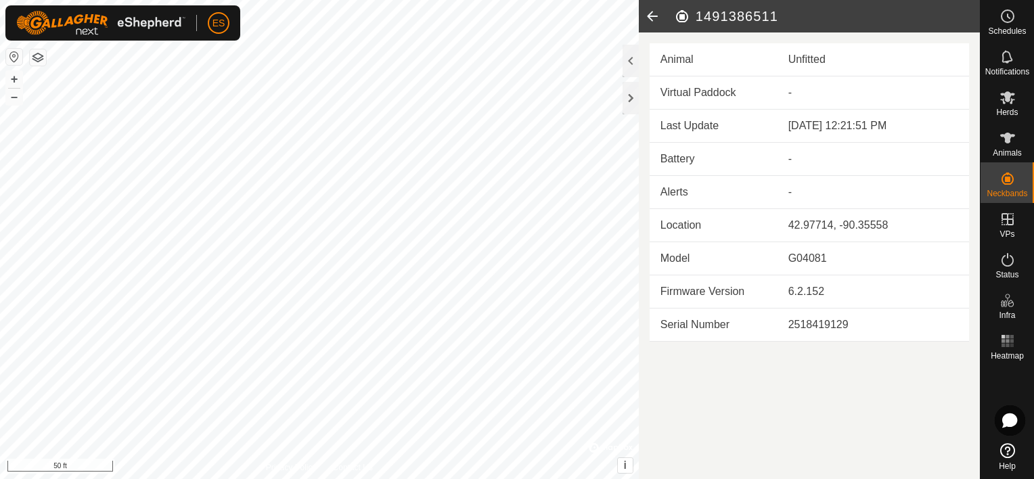
click at [650, 15] on icon at bounding box center [652, 16] width 27 height 32
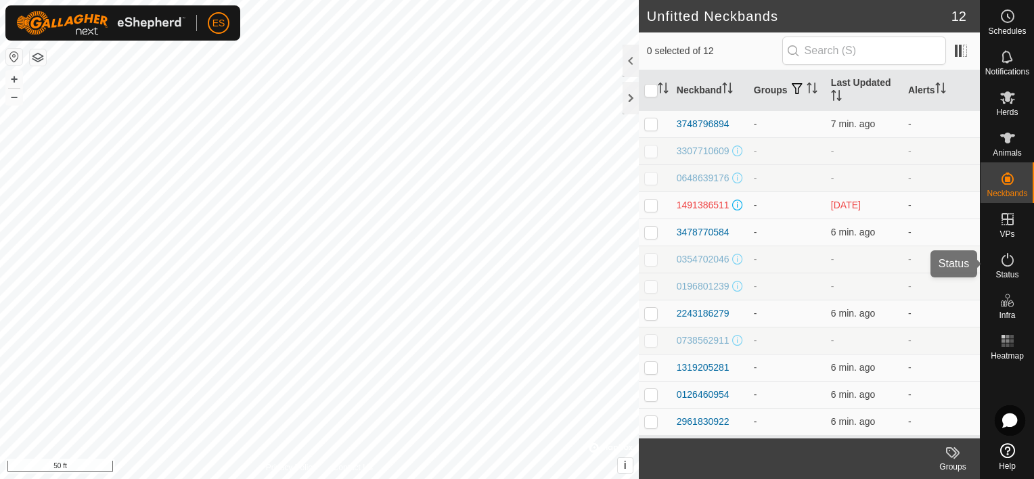
click at [1012, 271] on span "Status" at bounding box center [1007, 275] width 23 height 8
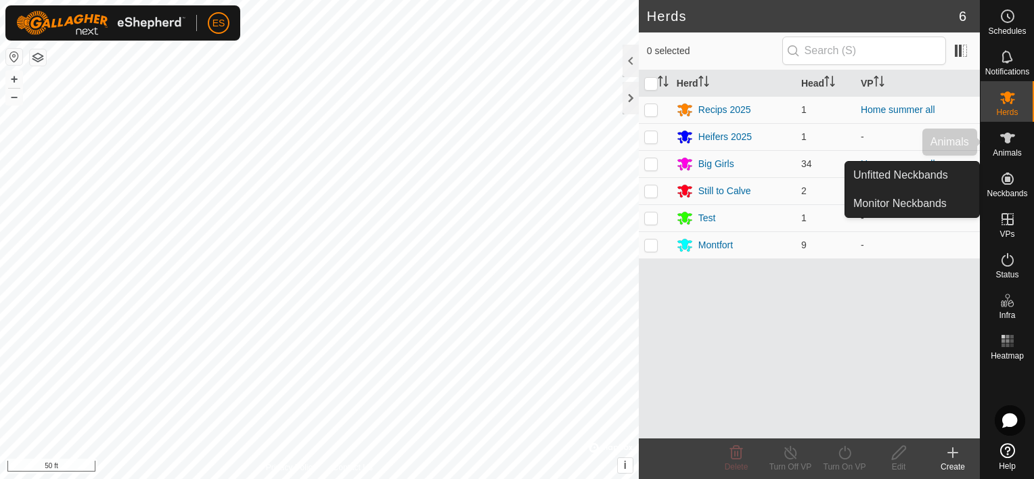
click at [1007, 152] on span "Animals" at bounding box center [1007, 153] width 29 height 8
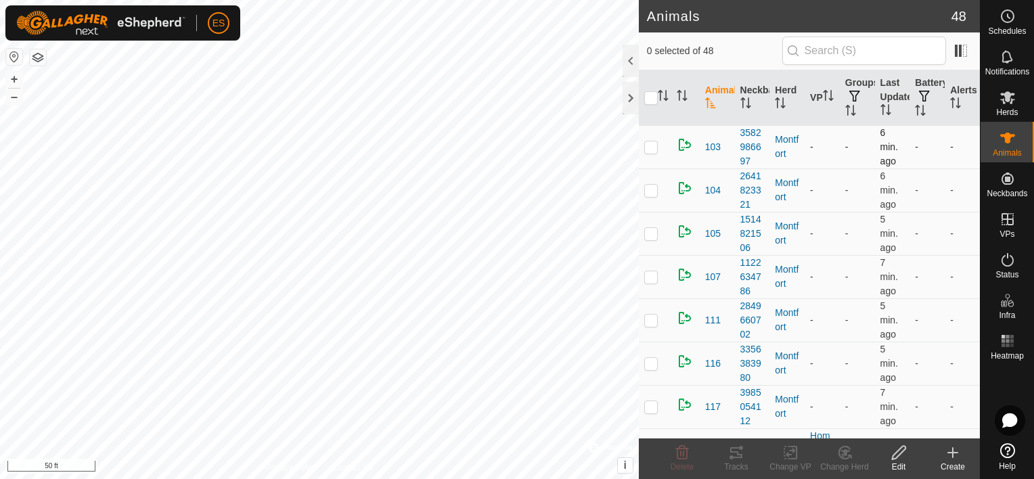
click at [653, 146] on p-checkbox at bounding box center [652, 146] width 14 height 11
checkbox input "true"
click at [653, 185] on p-checkbox at bounding box center [652, 190] width 14 height 11
checkbox input "true"
click at [646, 232] on p-checkbox at bounding box center [652, 233] width 14 height 11
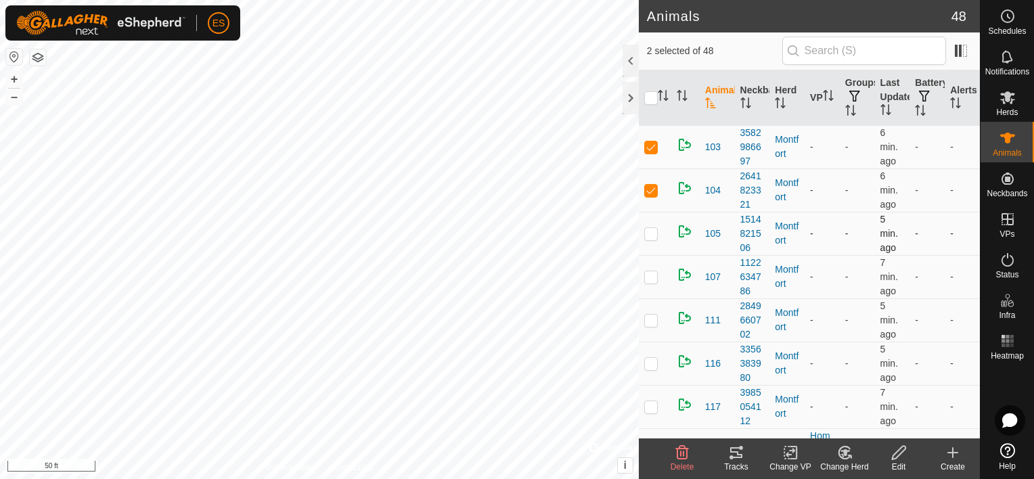
checkbox input "true"
click at [649, 271] on p-checkbox at bounding box center [652, 276] width 14 height 11
checkbox input "true"
click at [657, 315] on p-checkbox at bounding box center [652, 320] width 14 height 11
checkbox input "true"
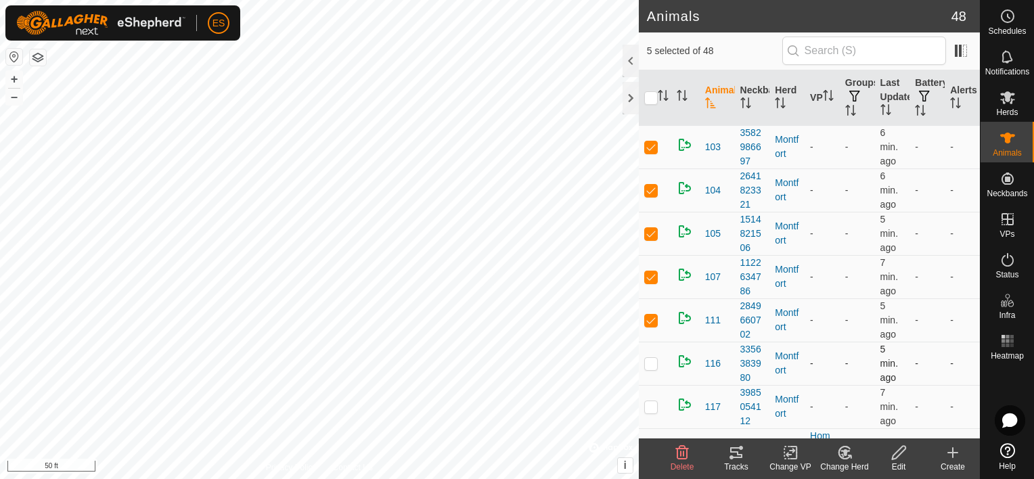
click at [650, 360] on p-checkbox at bounding box center [652, 363] width 14 height 11
checkbox input "true"
click at [654, 405] on p-checkbox at bounding box center [652, 406] width 14 height 11
checkbox input "true"
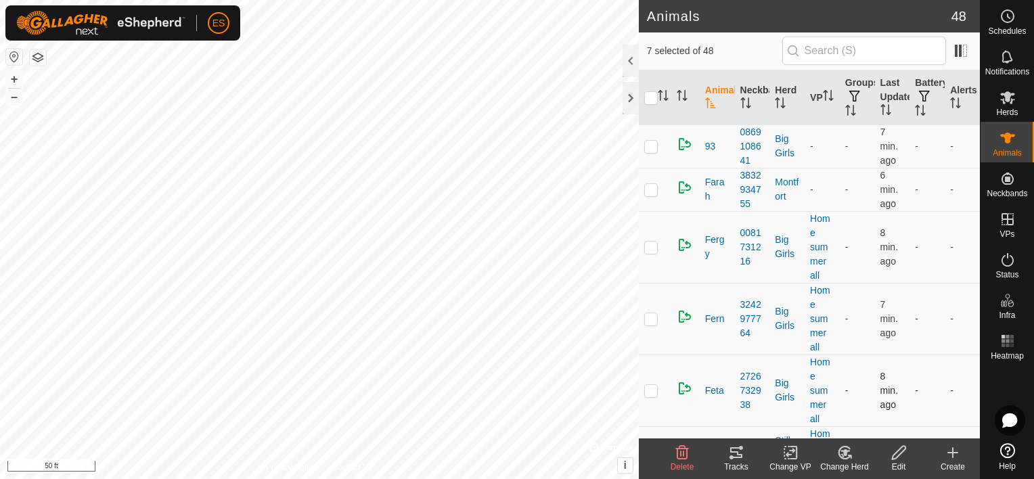
scroll to position [2065, 0]
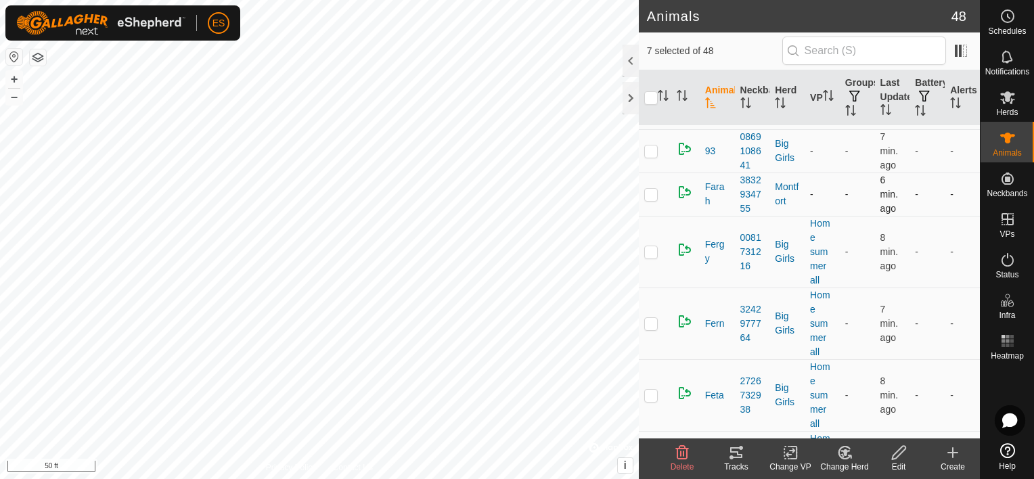
click at [653, 190] on p-checkbox at bounding box center [652, 194] width 14 height 11
checkbox input "true"
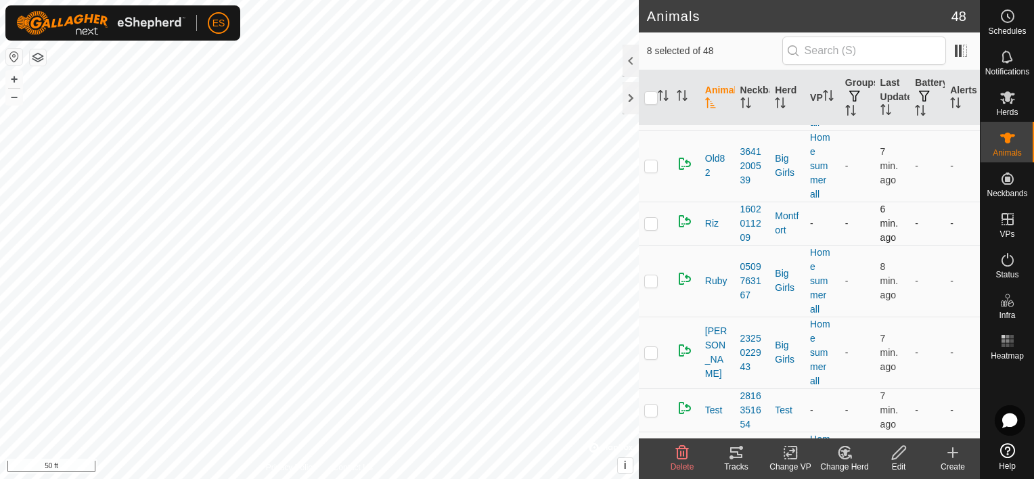
scroll to position [2704, 0]
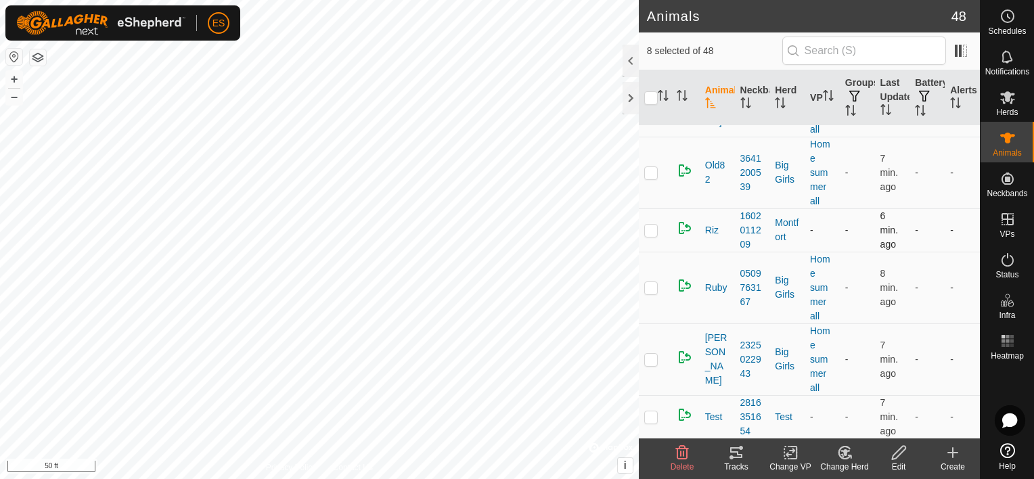
click at [655, 225] on p-checkbox at bounding box center [652, 230] width 14 height 11
click at [647, 225] on p-checkbox at bounding box center [652, 230] width 14 height 11
checkbox input "true"
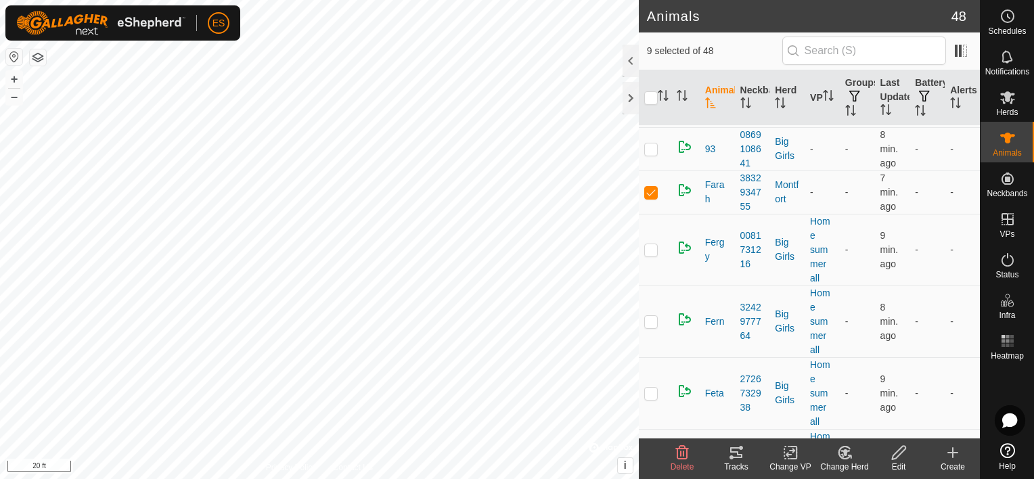
scroll to position [1993, 0]
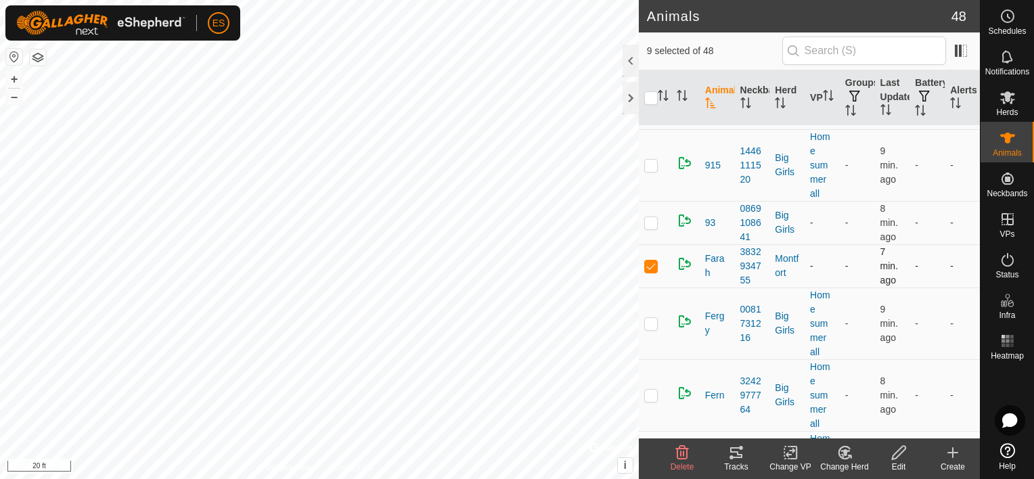
click at [651, 261] on p-checkbox at bounding box center [652, 266] width 14 height 11
checkbox input "true"
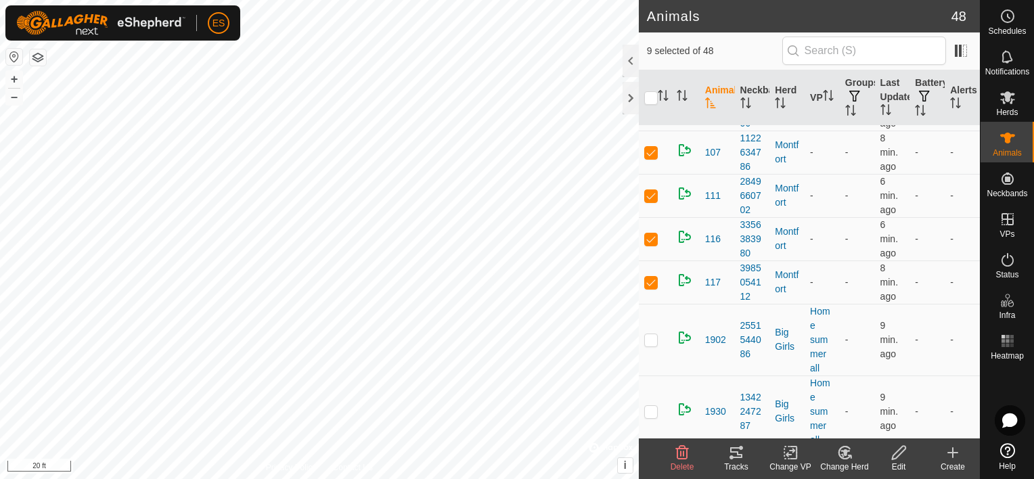
scroll to position [149, 0]
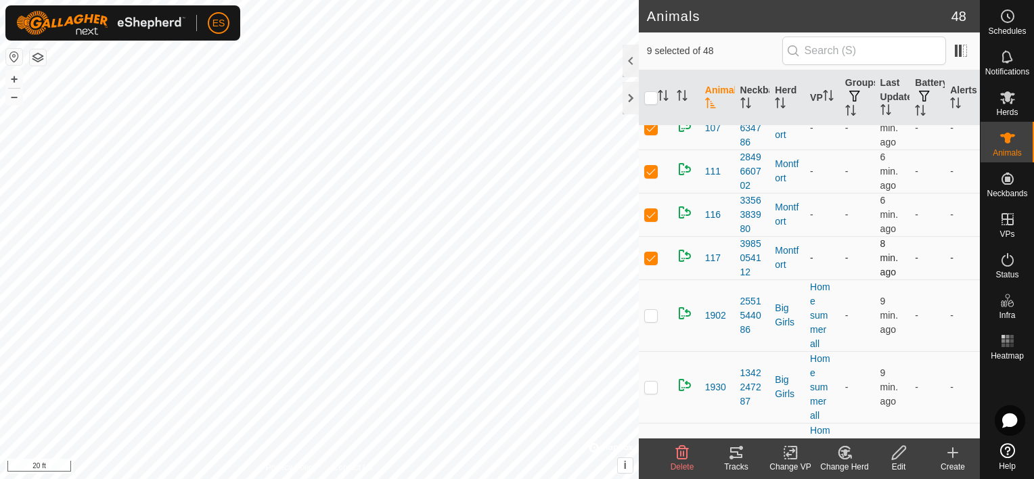
click at [652, 259] on p-checkbox at bounding box center [652, 258] width 14 height 11
checkbox input "true"
click at [651, 217] on p-checkbox at bounding box center [652, 214] width 14 height 11
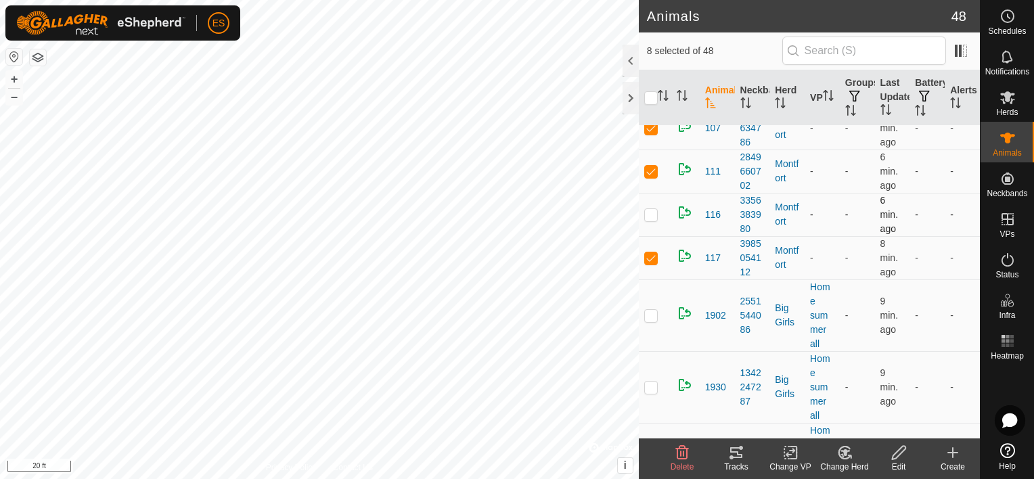
checkbox input "true"
click at [655, 170] on p-checkbox at bounding box center [652, 171] width 14 height 11
checkbox input "true"
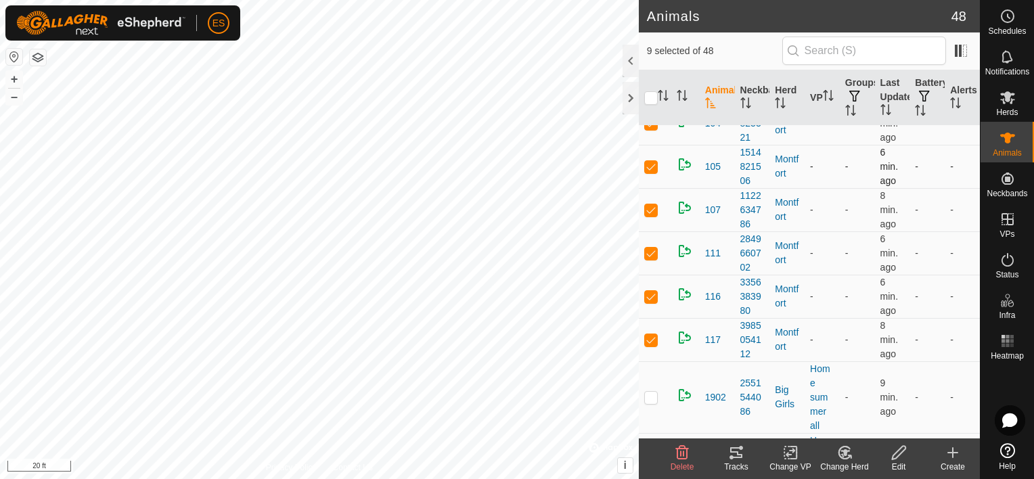
scroll to position [64, 0]
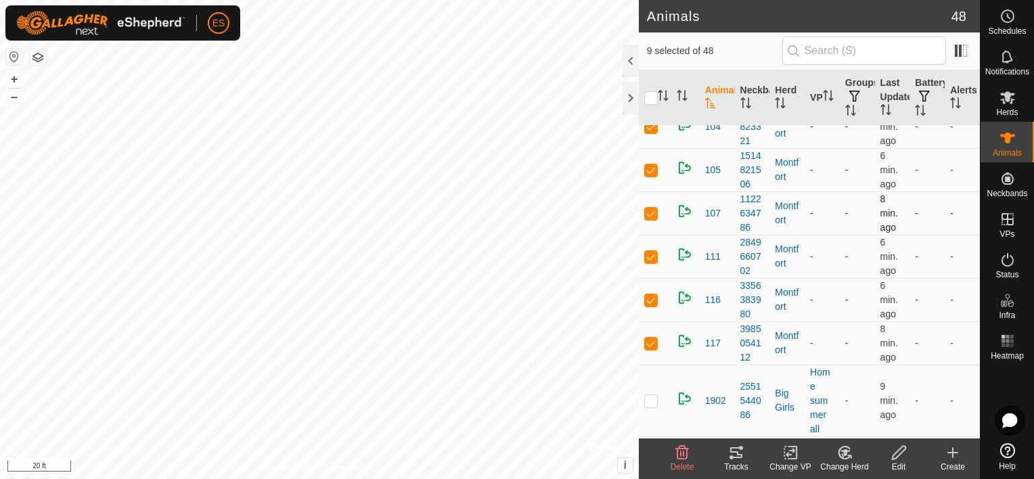
click at [655, 213] on p-checkbox at bounding box center [652, 213] width 14 height 11
checkbox input "true"
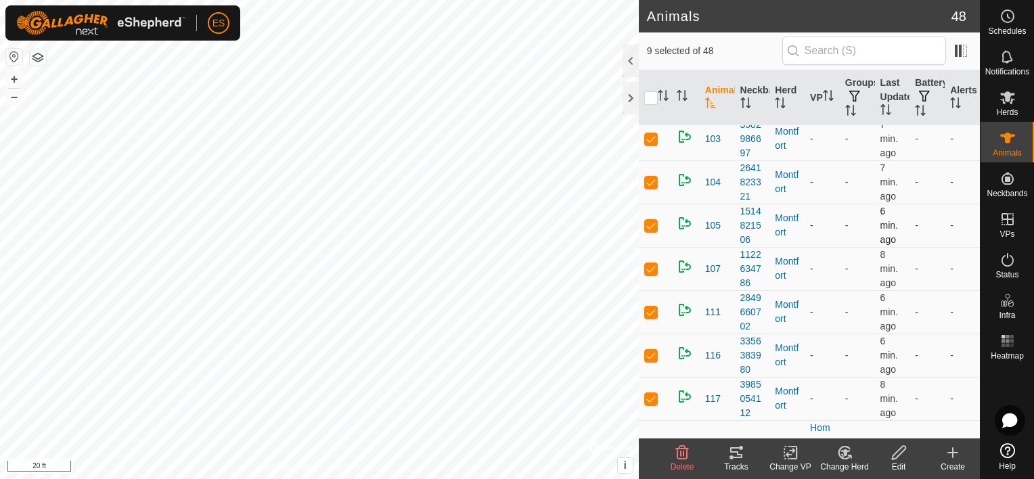
scroll to position [0, 0]
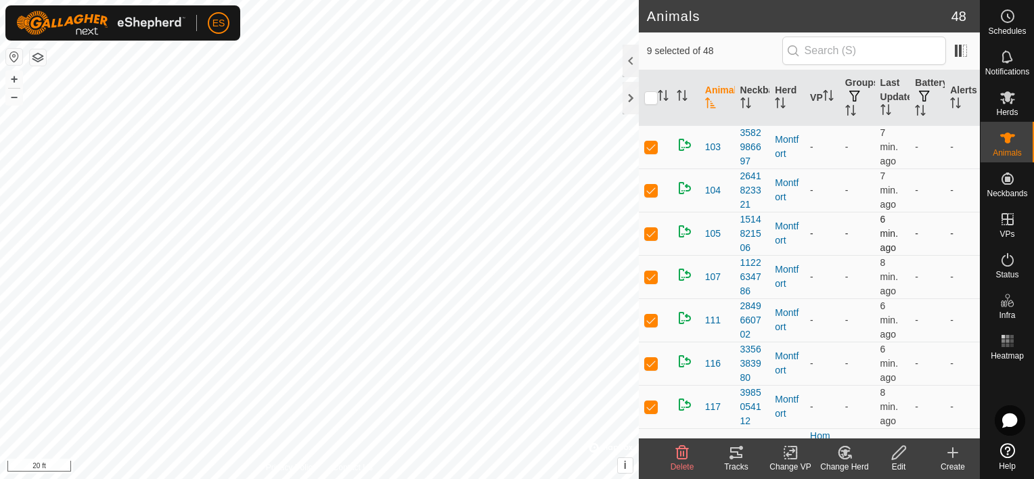
click at [651, 233] on p-checkbox at bounding box center [652, 233] width 14 height 11
checkbox input "true"
click at [650, 190] on p-checkbox at bounding box center [652, 190] width 14 height 11
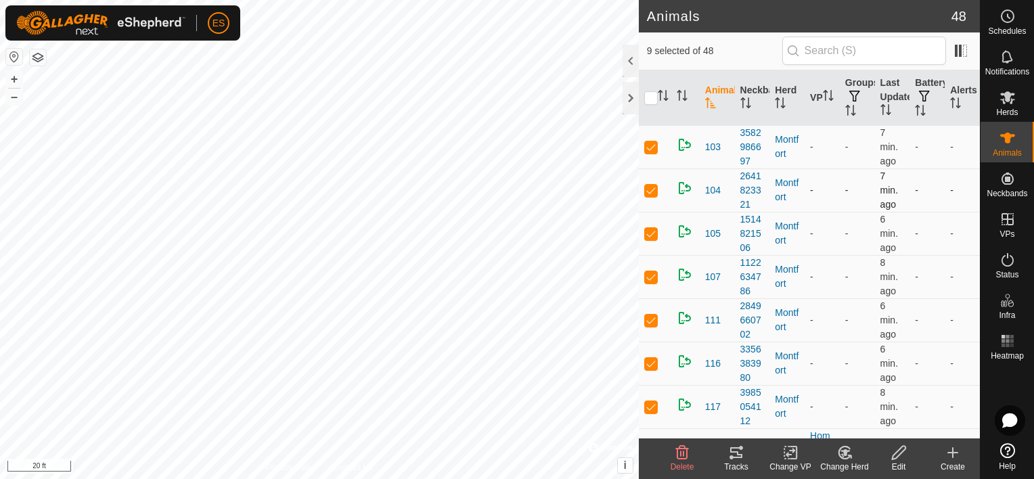
click at [650, 190] on p-checkbox at bounding box center [652, 190] width 14 height 11
click at [653, 186] on p-checkbox at bounding box center [652, 190] width 14 height 11
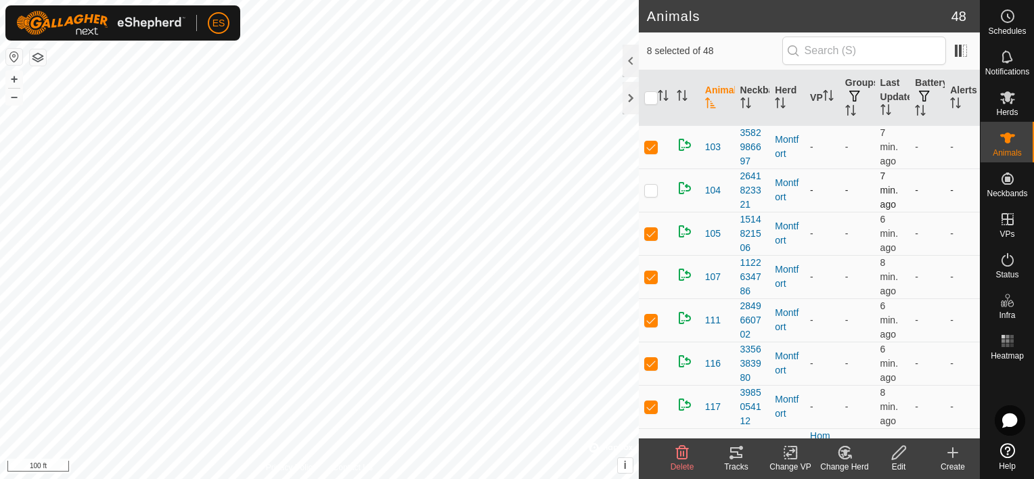
click at [653, 186] on p-checkbox at bounding box center [652, 190] width 14 height 11
checkbox input "true"
click at [654, 141] on p-checkbox at bounding box center [652, 146] width 14 height 11
click at [653, 145] on p-checkbox at bounding box center [652, 146] width 14 height 11
click at [651, 144] on p-checkbox at bounding box center [652, 146] width 14 height 11
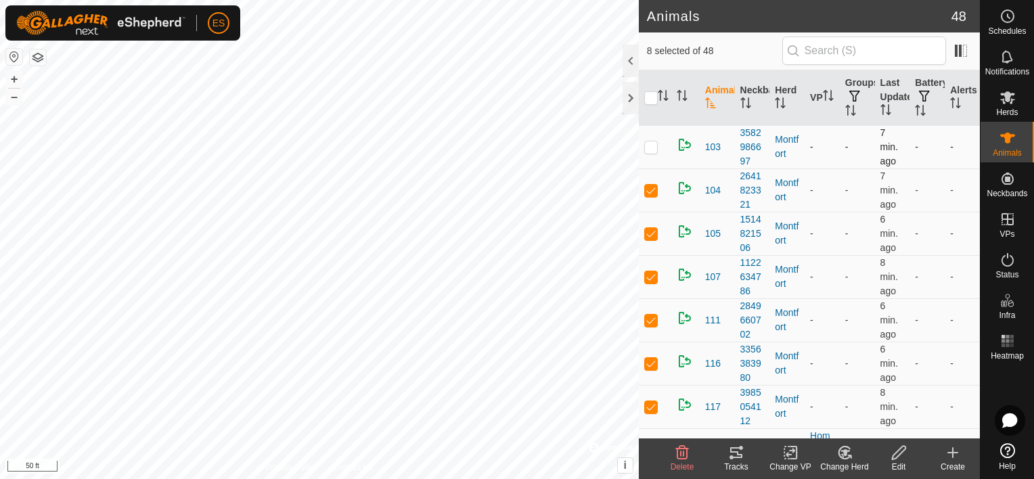
click at [651, 144] on p-checkbox at bounding box center [652, 146] width 14 height 11
click at [654, 142] on p-checkbox at bounding box center [652, 146] width 14 height 11
click at [654, 141] on p-checkbox at bounding box center [652, 146] width 14 height 11
click at [655, 145] on p-checkbox at bounding box center [652, 146] width 14 height 11
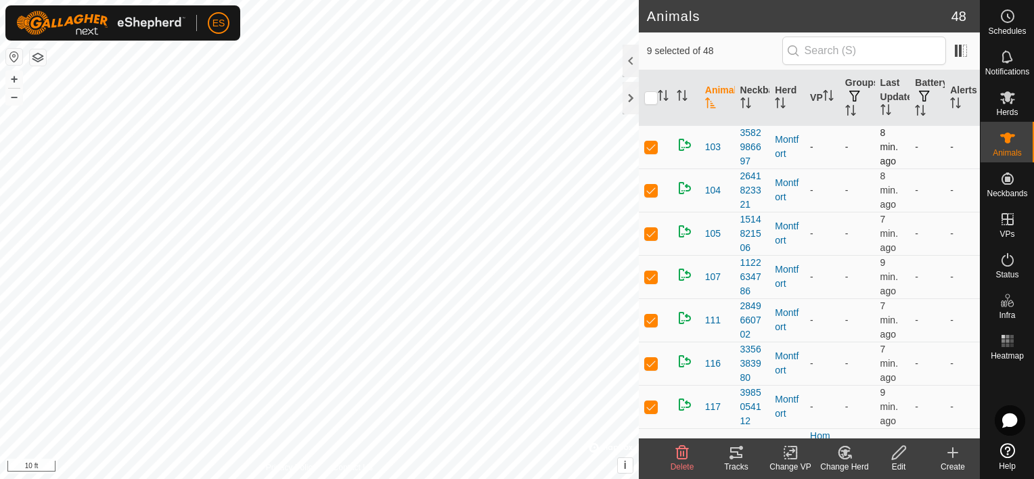
drag, startPoint x: 655, startPoint y: 145, endPoint x: 647, endPoint y: 150, distance: 9.4
click at [647, 150] on p-checkbox at bounding box center [652, 146] width 14 height 11
checkbox input "false"
click at [653, 187] on p-checkbox at bounding box center [652, 190] width 14 height 11
click at [655, 188] on p-checkbox at bounding box center [652, 190] width 14 height 11
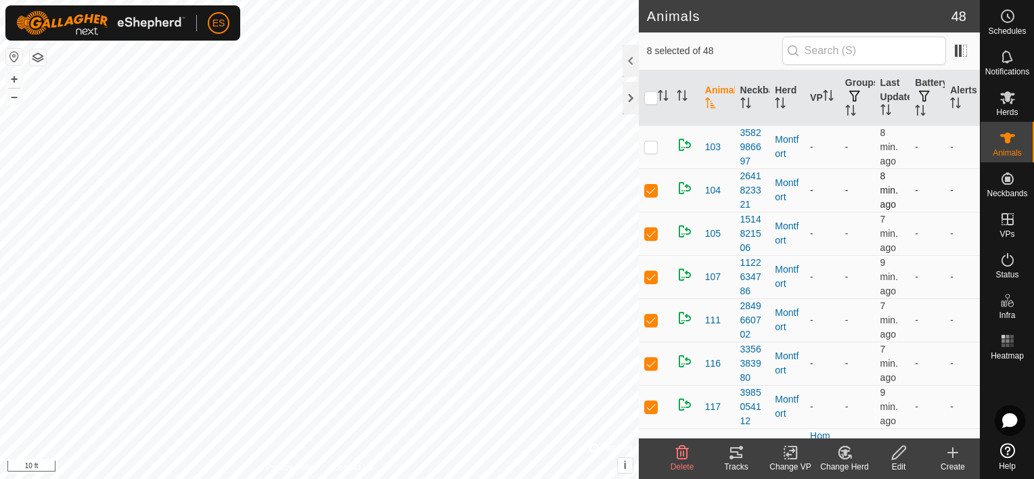
click at [655, 188] on p-checkbox at bounding box center [652, 190] width 14 height 11
checkbox input "false"
click at [655, 148] on p-checkbox at bounding box center [652, 146] width 14 height 11
click at [648, 145] on p-checkbox at bounding box center [652, 146] width 14 height 11
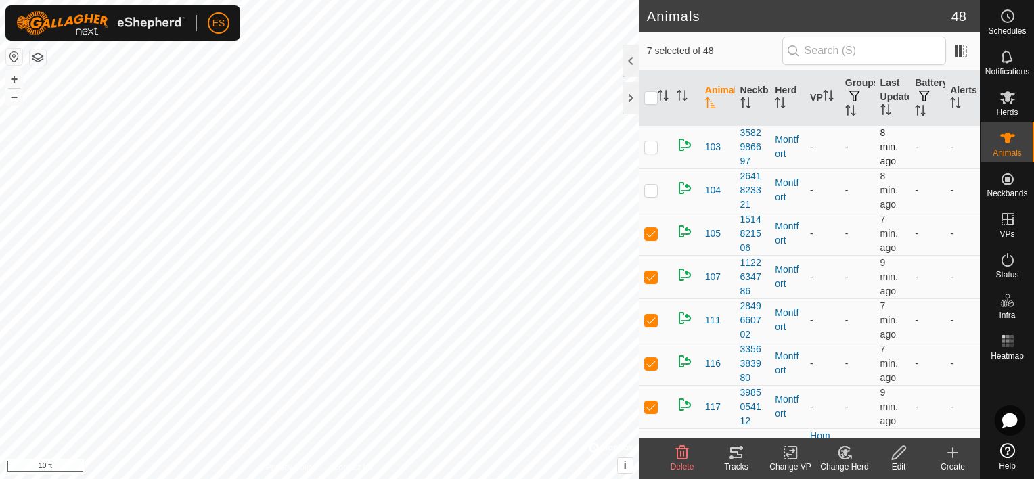
checkbox input "true"
click at [653, 190] on p-checkbox at bounding box center [652, 190] width 14 height 11
checkbox input "true"
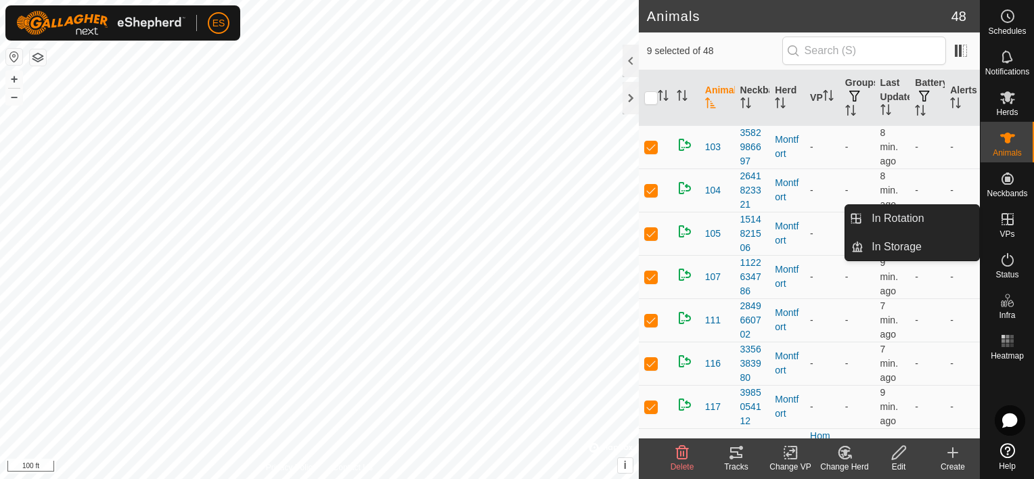
click at [1015, 225] on icon at bounding box center [1008, 219] width 16 height 16
click at [930, 219] on link "In Rotation" at bounding box center [922, 218] width 116 height 27
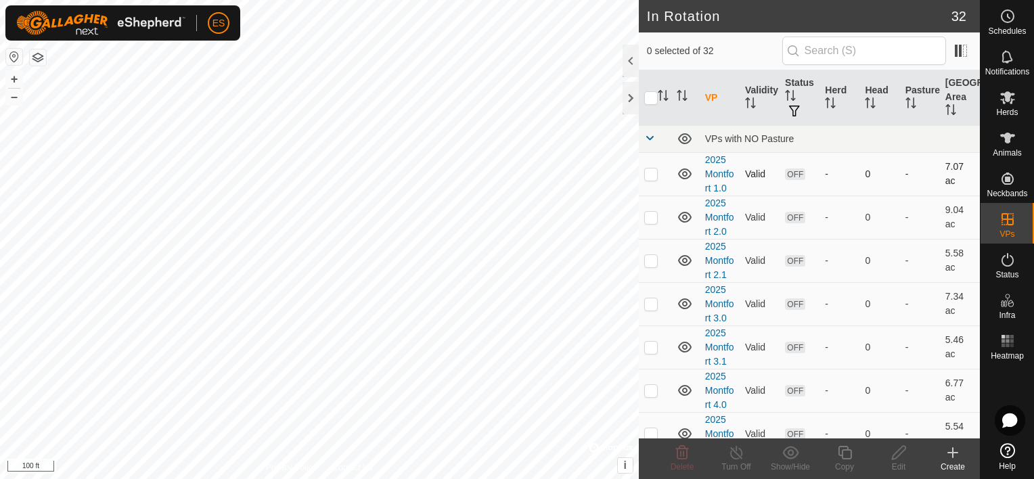
click at [654, 171] on p-checkbox at bounding box center [652, 174] width 14 height 11
checkbox input "true"
click at [647, 215] on p-checkbox at bounding box center [652, 217] width 14 height 11
checkbox input "true"
click at [650, 177] on p-checkbox at bounding box center [652, 174] width 14 height 11
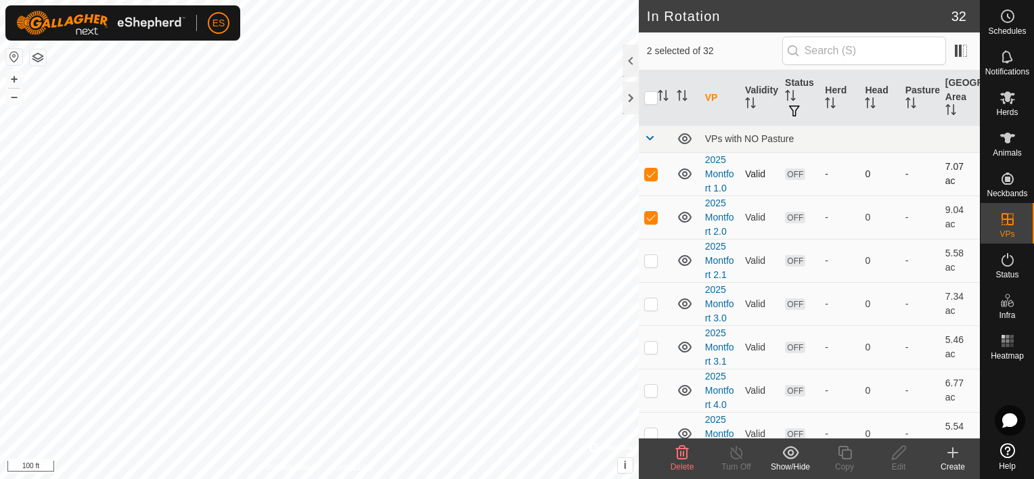
checkbox input "false"
click at [655, 258] on p-checkbox at bounding box center [652, 260] width 14 height 11
checkbox input "true"
click at [647, 224] on td at bounding box center [655, 217] width 32 height 43
checkbox input "false"
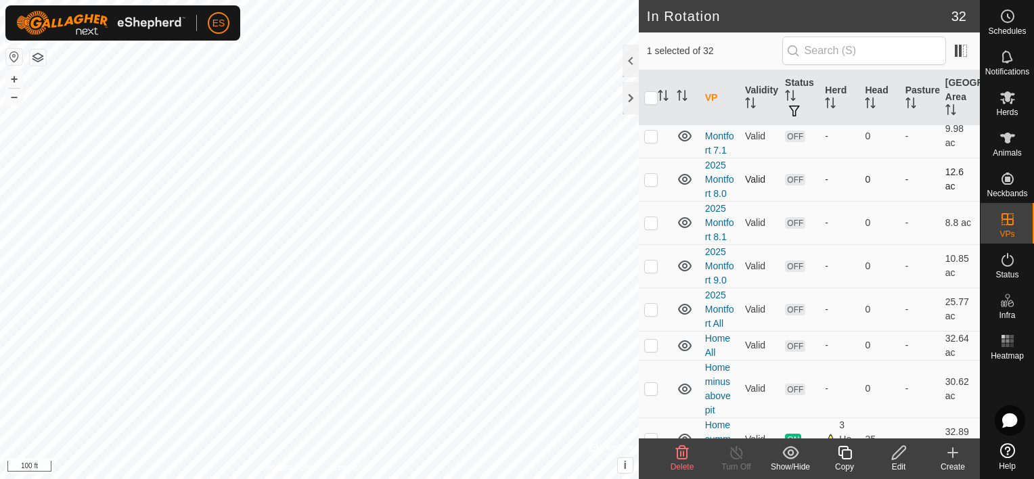
scroll to position [474, 0]
click at [651, 303] on p-checkbox at bounding box center [652, 306] width 14 height 11
click at [651, 305] on p-checkbox at bounding box center [652, 306] width 14 height 11
checkbox input "false"
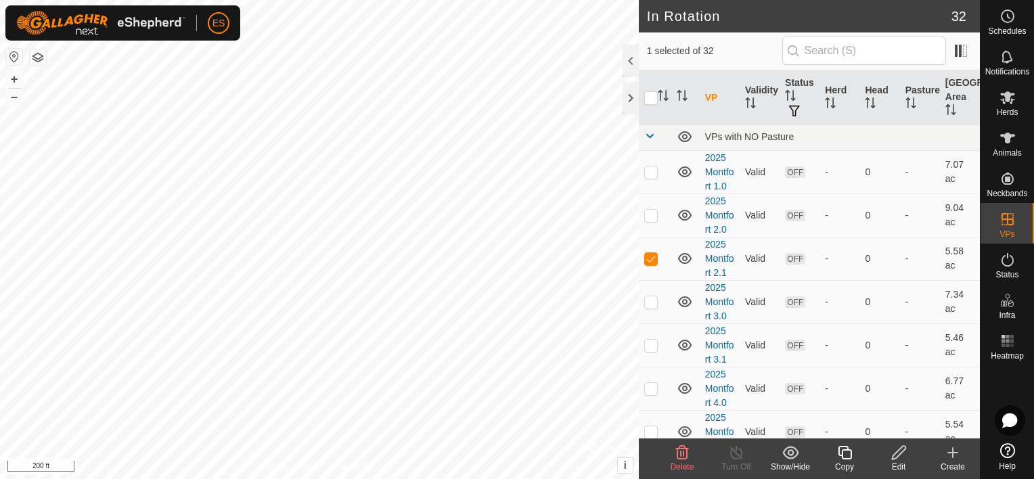
scroll to position [0, 0]
click at [651, 260] on p-checkbox at bounding box center [652, 260] width 14 height 11
checkbox input "false"
click at [651, 220] on p-checkbox at bounding box center [652, 217] width 14 height 11
checkbox input "true"
